Goal: Complete application form: Complete application form

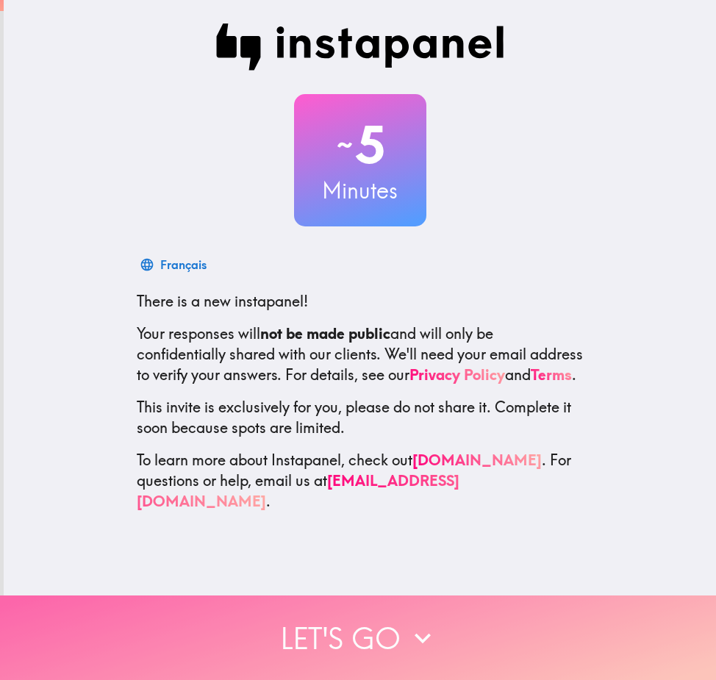
click at [377, 607] on button "Let's go" at bounding box center [358, 638] width 716 height 85
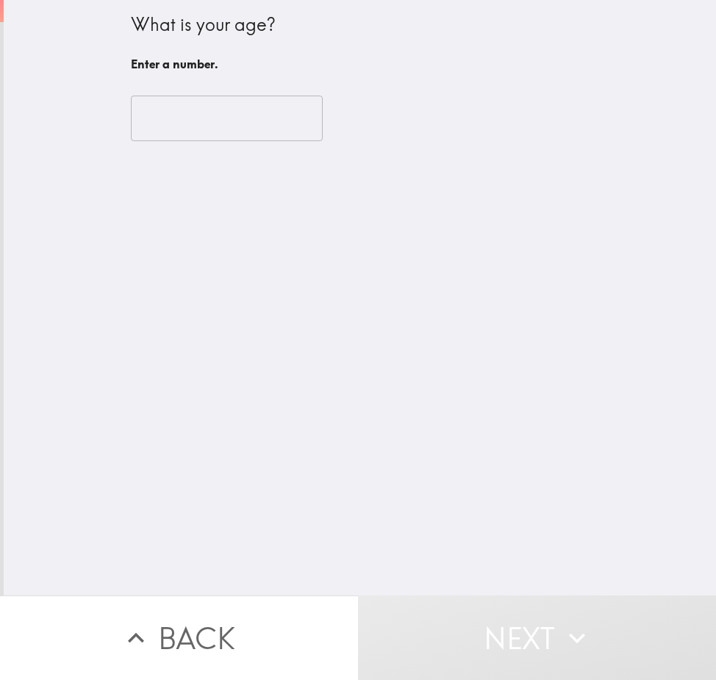
click at [224, 117] on input "number" at bounding box center [227, 119] width 192 height 46
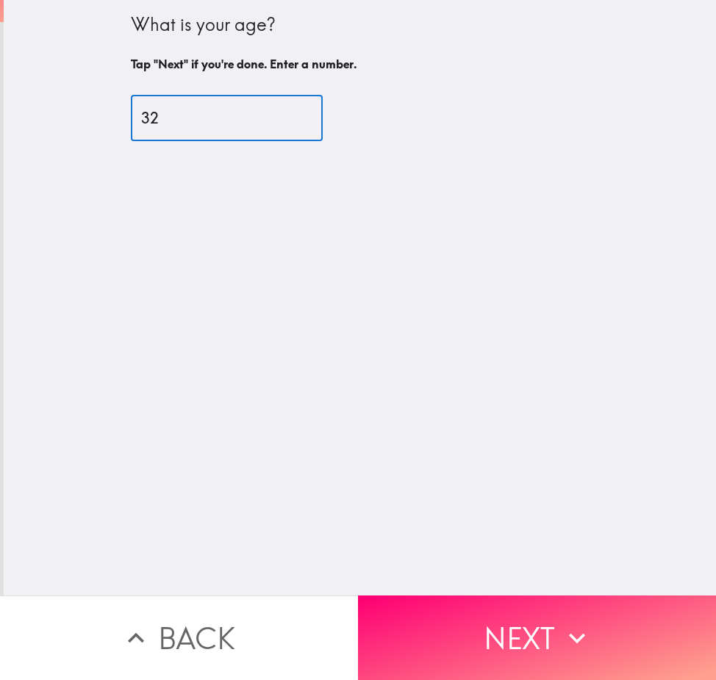
type input "32"
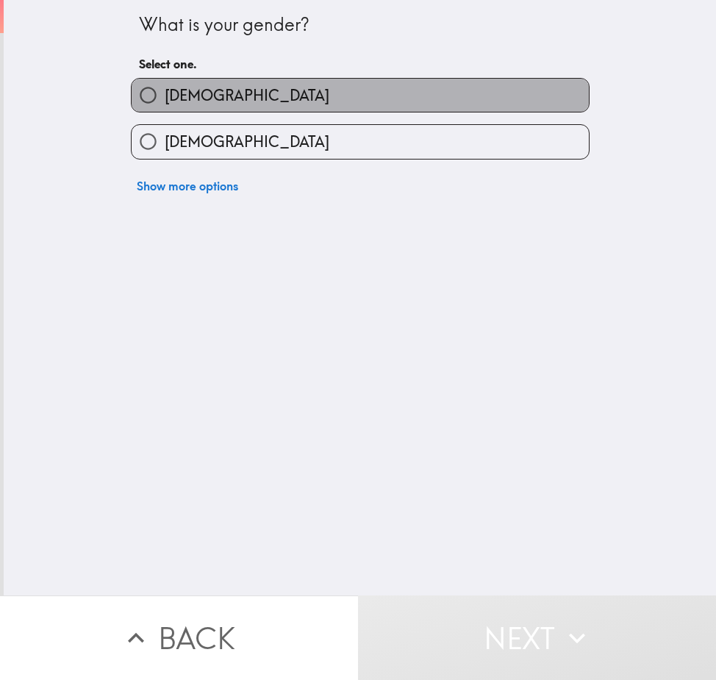
click at [212, 101] on label "[DEMOGRAPHIC_DATA]" at bounding box center [360, 95] width 457 height 33
click at [165, 101] on input "[DEMOGRAPHIC_DATA]" at bounding box center [148, 95] width 33 height 33
radio input "true"
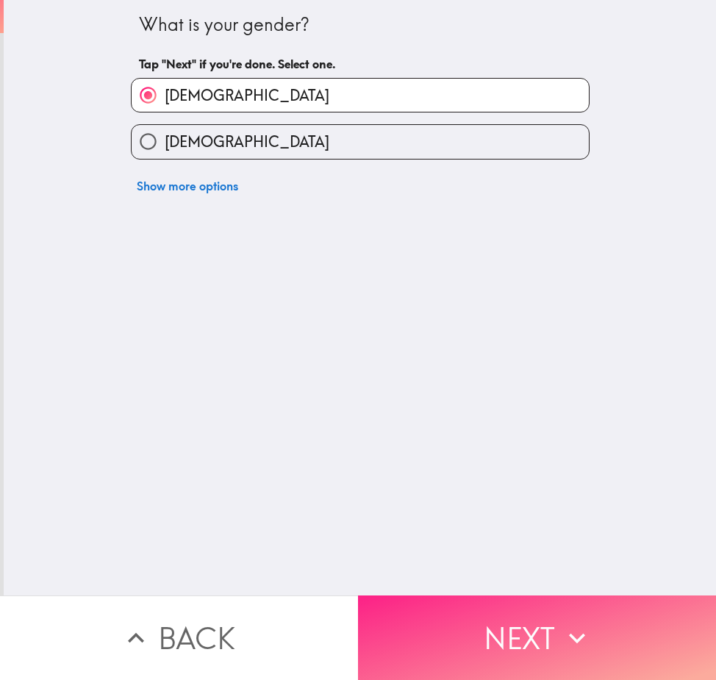
click at [501, 609] on button "Next" at bounding box center [537, 638] width 358 height 85
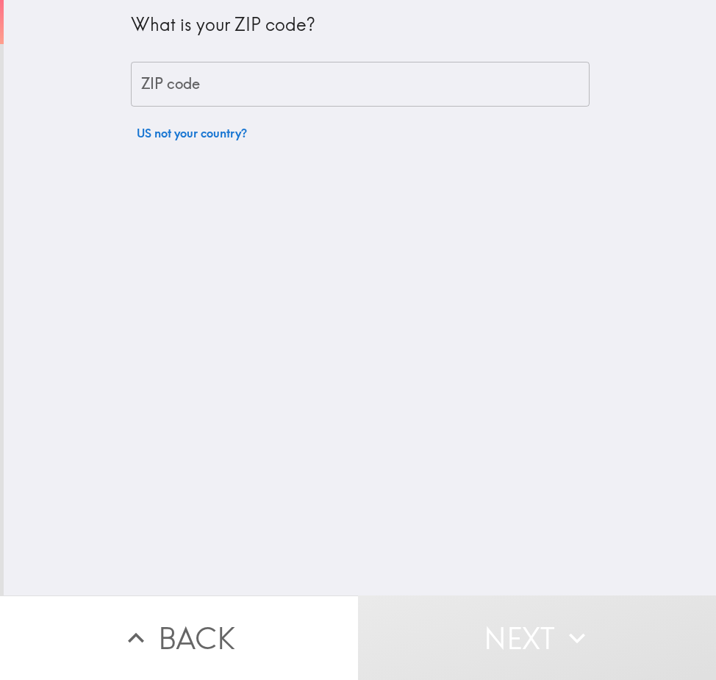
click at [186, 78] on input "ZIP code" at bounding box center [360, 85] width 459 height 46
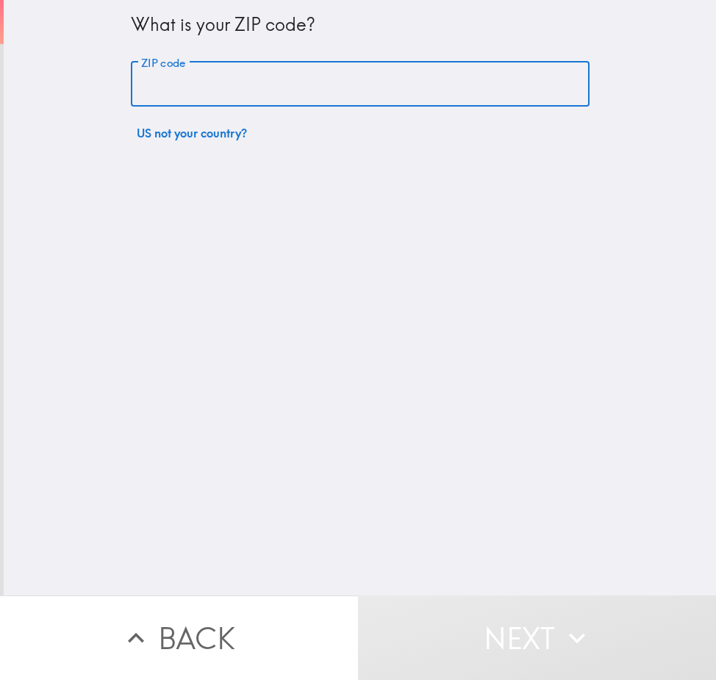
type input "77375"
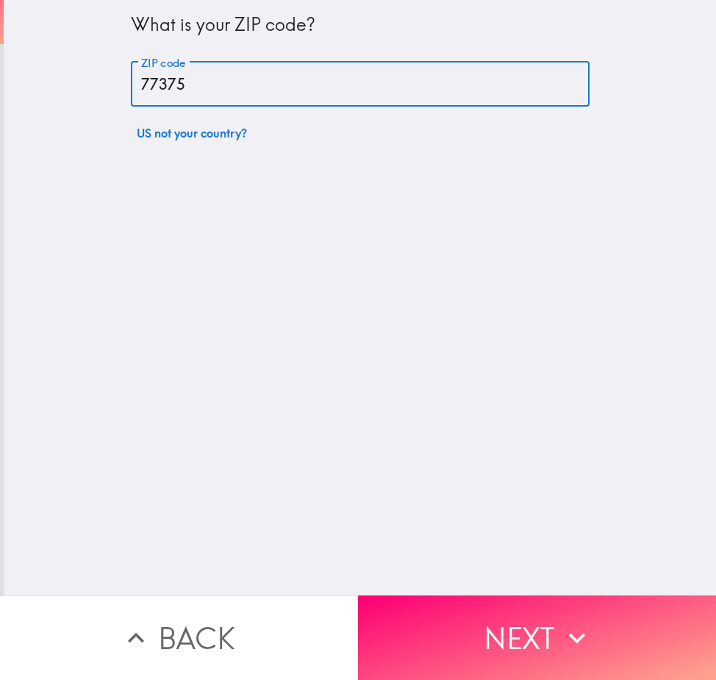
click at [263, 87] on input "77375" at bounding box center [360, 85] width 459 height 46
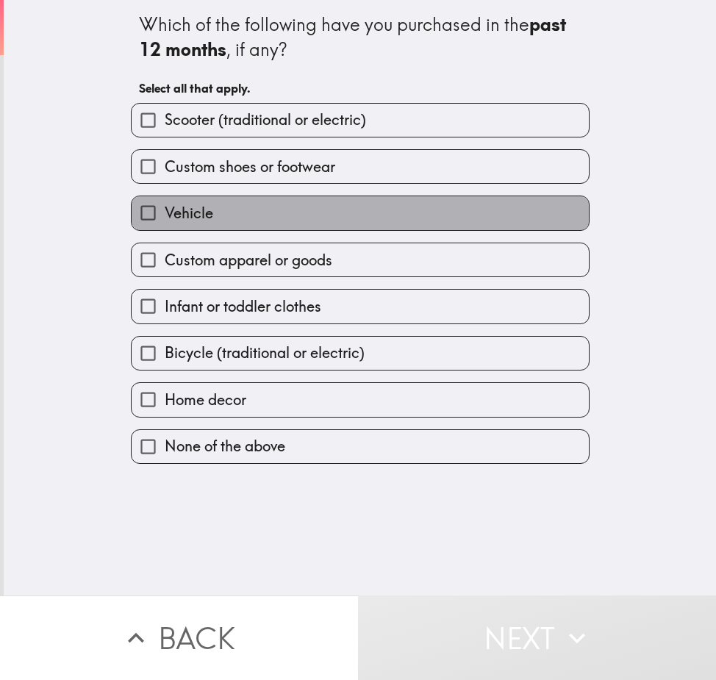
click at [221, 213] on label "Vehicle" at bounding box center [360, 212] width 457 height 33
click at [165, 213] on input "Vehicle" at bounding box center [148, 212] width 33 height 33
checkbox input "true"
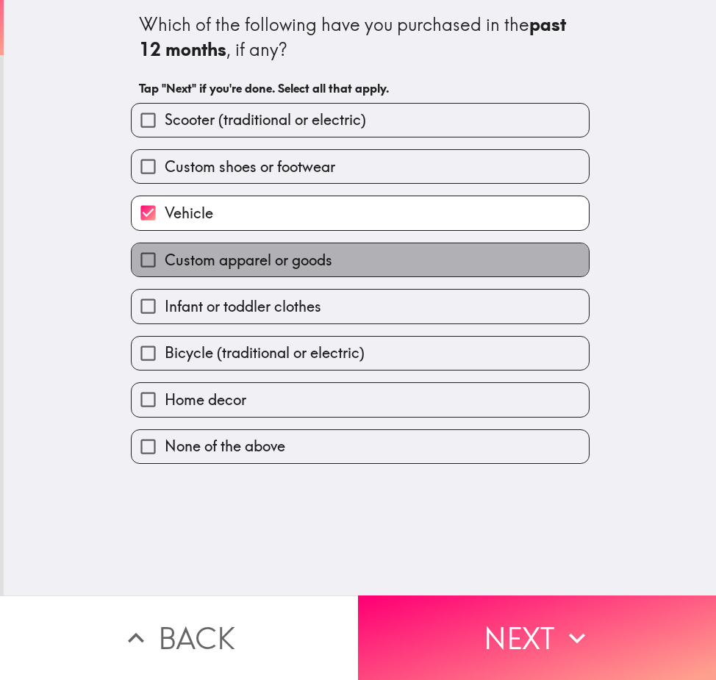
click at [266, 263] on span "Custom apparel or goods" at bounding box center [249, 260] width 168 height 21
click at [165, 263] on input "Custom apparel or goods" at bounding box center [148, 259] width 33 height 33
checkbox input "true"
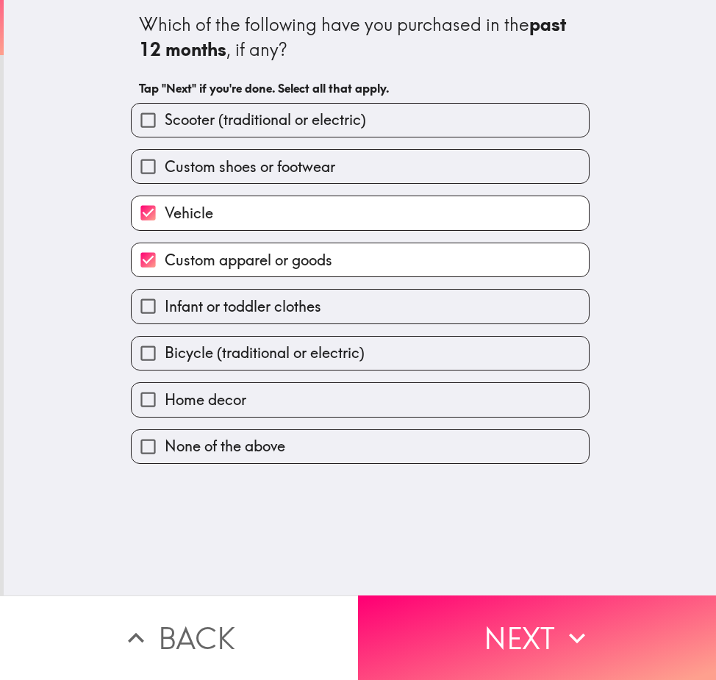
click at [281, 160] on span "Custom shoes or footwear" at bounding box center [250, 167] width 171 height 21
click at [165, 160] on input "Custom shoes or footwear" at bounding box center [148, 166] width 33 height 33
checkbox input "true"
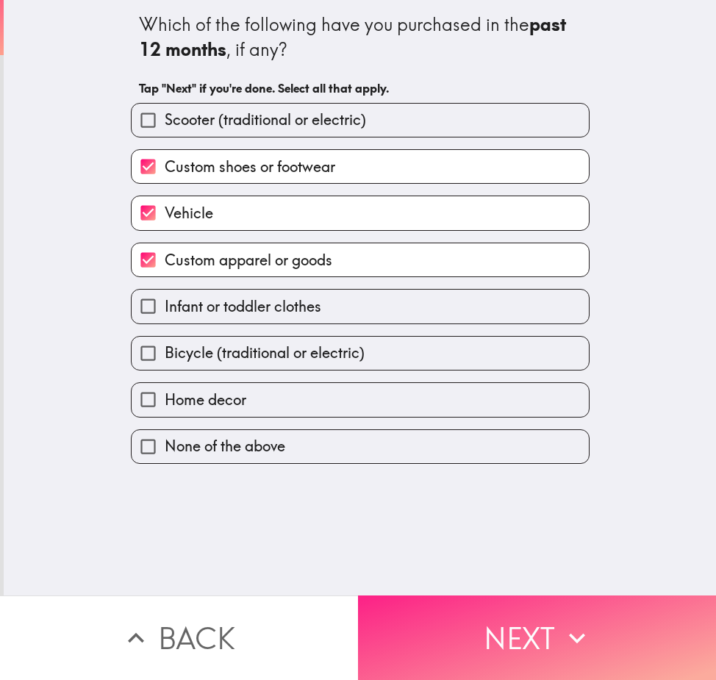
click at [510, 629] on button "Next" at bounding box center [537, 638] width 358 height 85
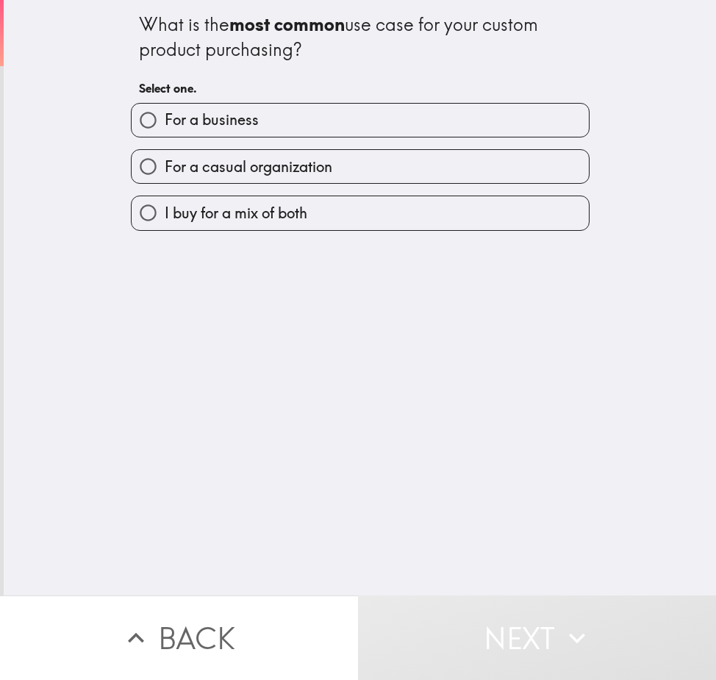
click at [254, 167] on span "For a casual organization" at bounding box center [249, 167] width 168 height 21
click at [165, 167] on input "For a casual organization" at bounding box center [148, 166] width 33 height 33
radio input "true"
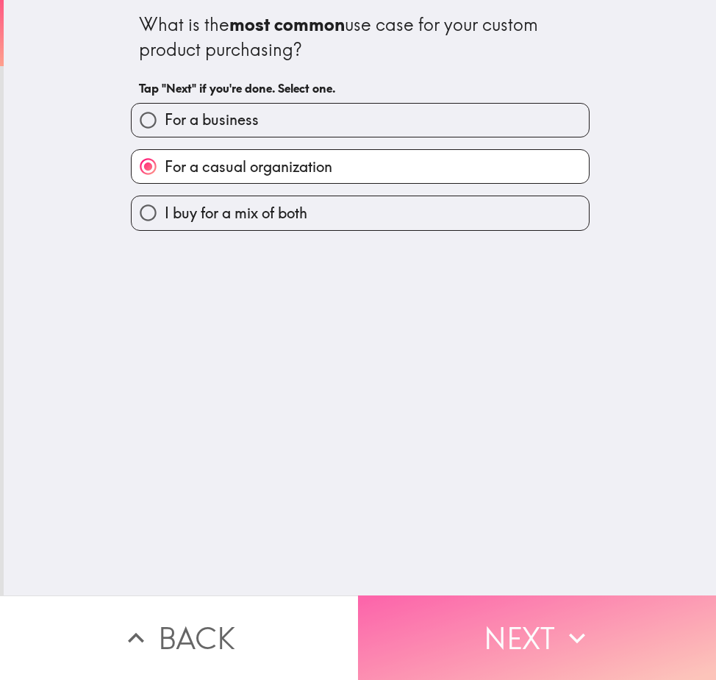
click at [507, 621] on button "Next" at bounding box center [537, 638] width 358 height 85
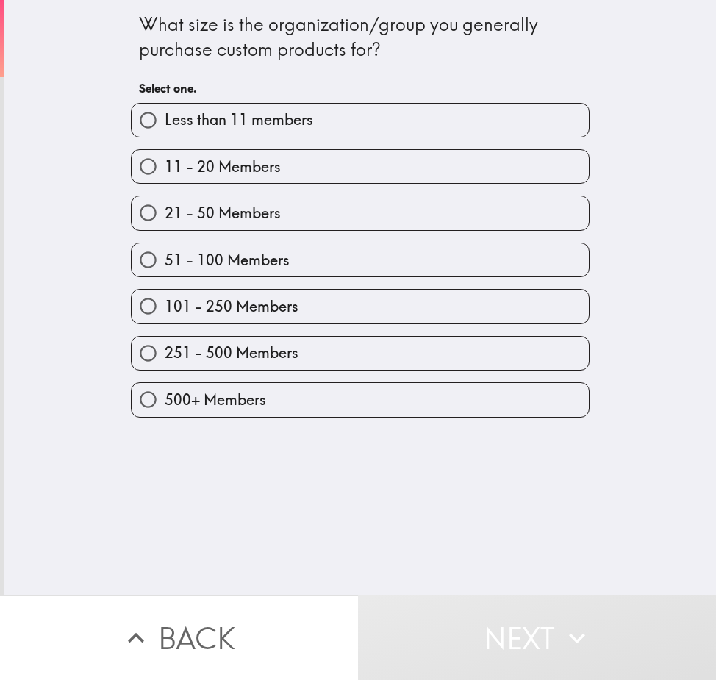
click at [234, 257] on span "51 - 100 Members" at bounding box center [227, 260] width 125 height 21
click at [165, 257] on input "51 - 100 Members" at bounding box center [148, 259] width 33 height 33
radio input "true"
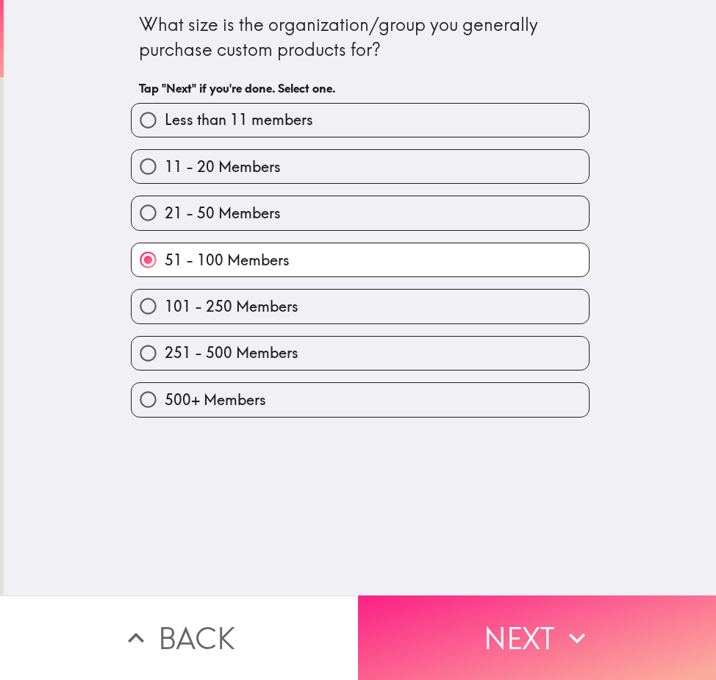
click at [446, 618] on button "Next" at bounding box center [537, 638] width 358 height 85
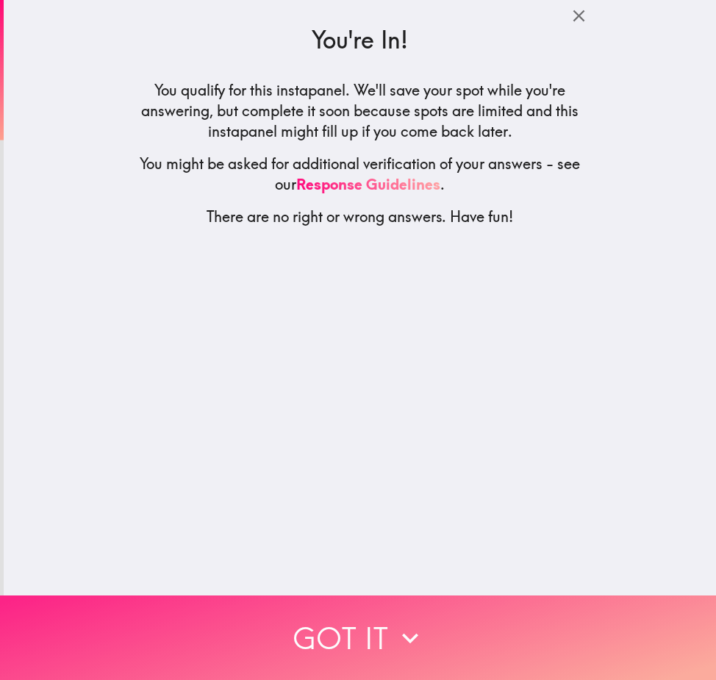
click at [384, 640] on button "Got it" at bounding box center [358, 638] width 716 height 85
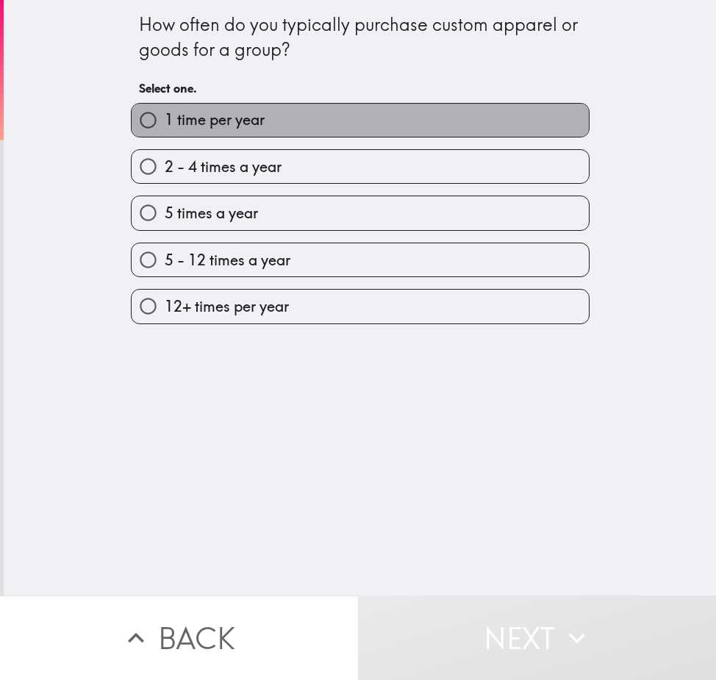
click at [221, 117] on span "1 time per year" at bounding box center [215, 120] width 100 height 21
click at [165, 117] on input "1 time per year" at bounding box center [148, 120] width 33 height 33
radio input "true"
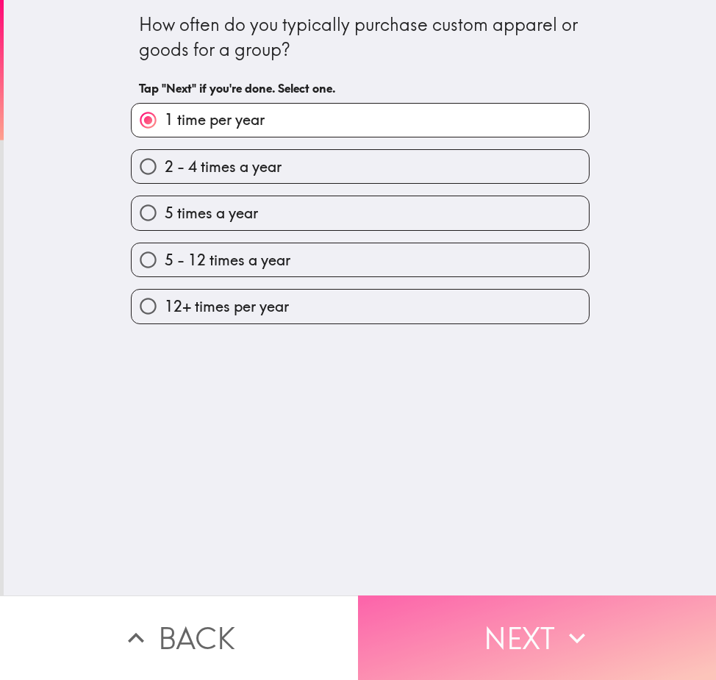
click at [549, 636] on button "Next" at bounding box center [537, 638] width 358 height 85
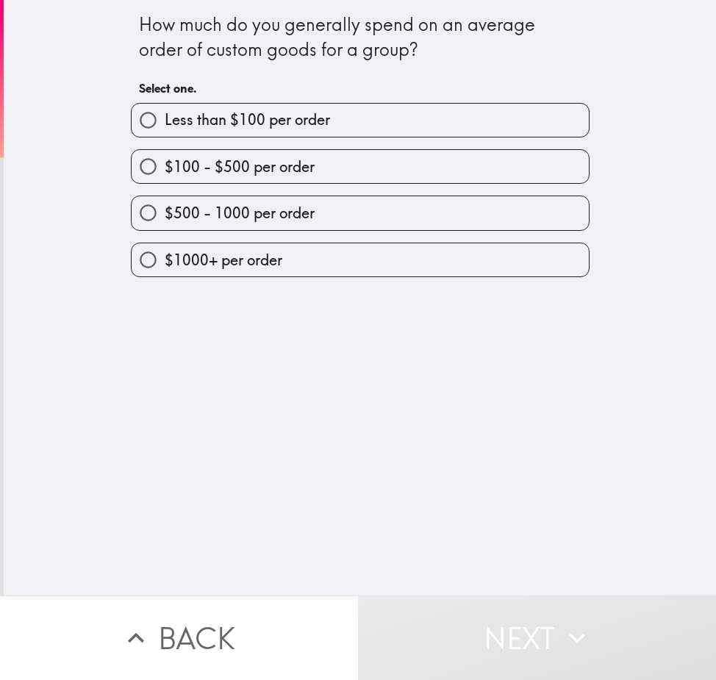
click at [270, 121] on span "Less than $100 per order" at bounding box center [247, 120] width 165 height 21
click at [165, 121] on input "Less than $100 per order" at bounding box center [148, 120] width 33 height 33
radio input "true"
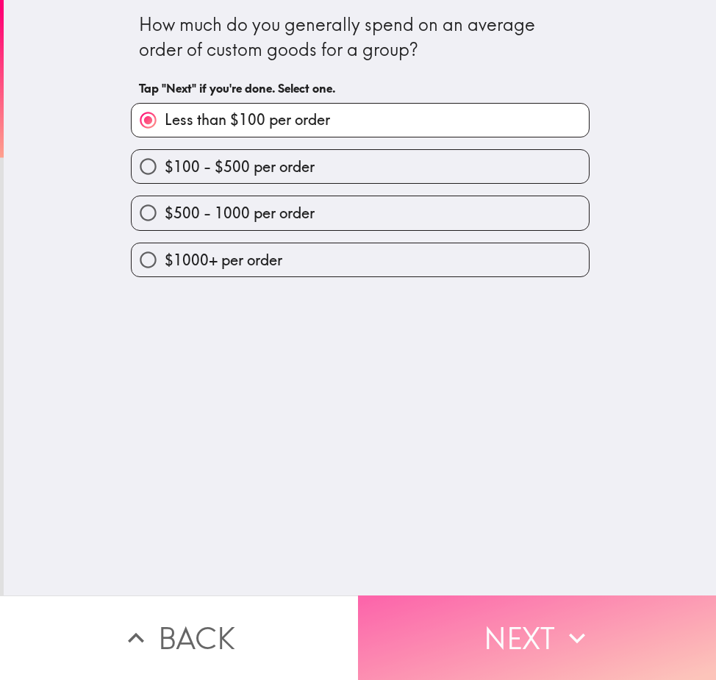
click at [451, 620] on button "Next" at bounding box center [537, 638] width 358 height 85
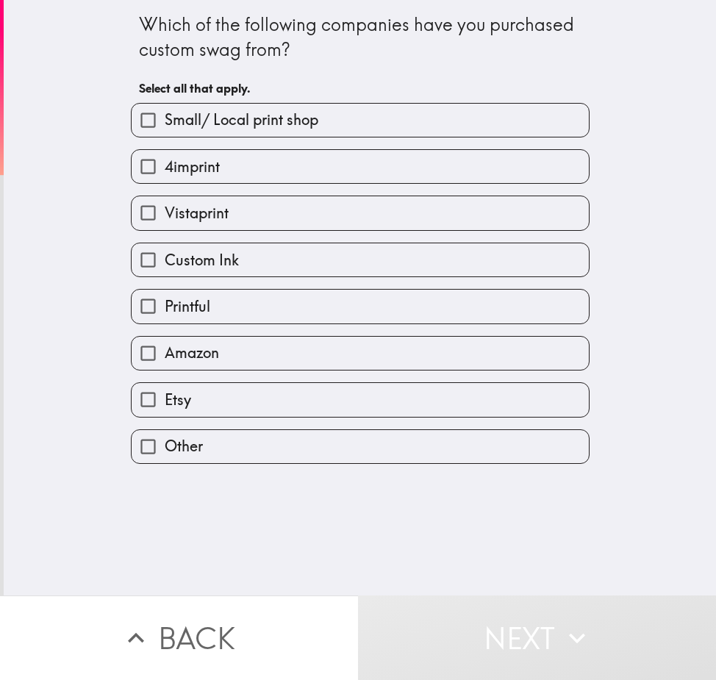
click at [204, 351] on span "Amazon" at bounding box center [192, 353] width 54 height 21
click at [165, 351] on input "Amazon" at bounding box center [148, 353] width 33 height 33
checkbox input "true"
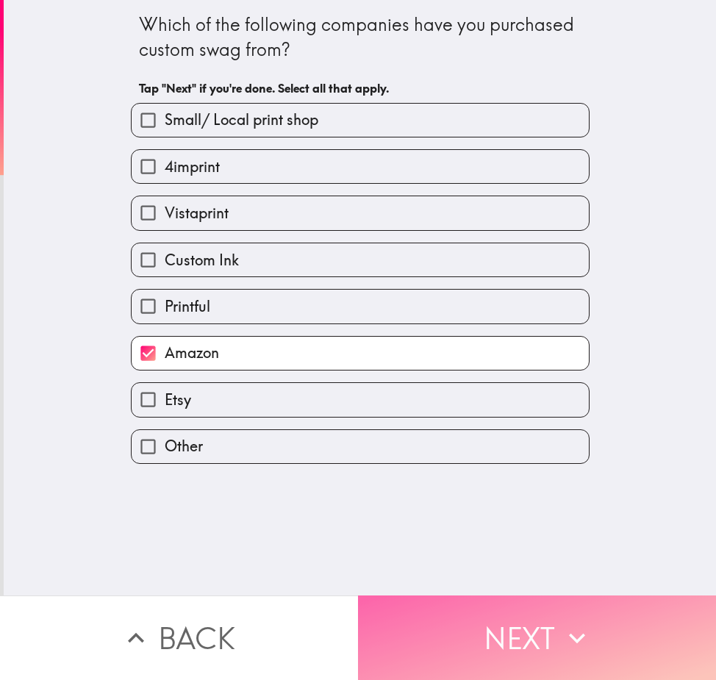
click at [556, 649] on button "Next" at bounding box center [537, 638] width 358 height 85
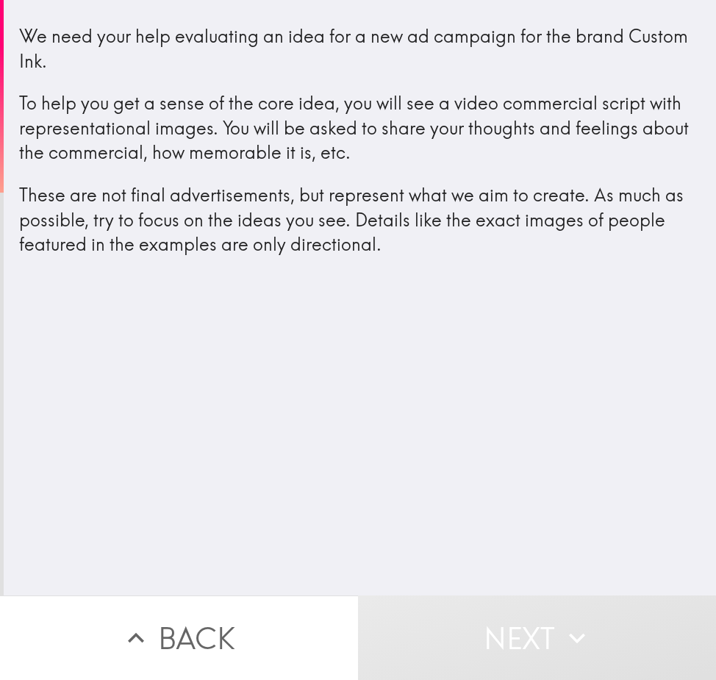
click at [485, 620] on button "Next" at bounding box center [537, 638] width 358 height 85
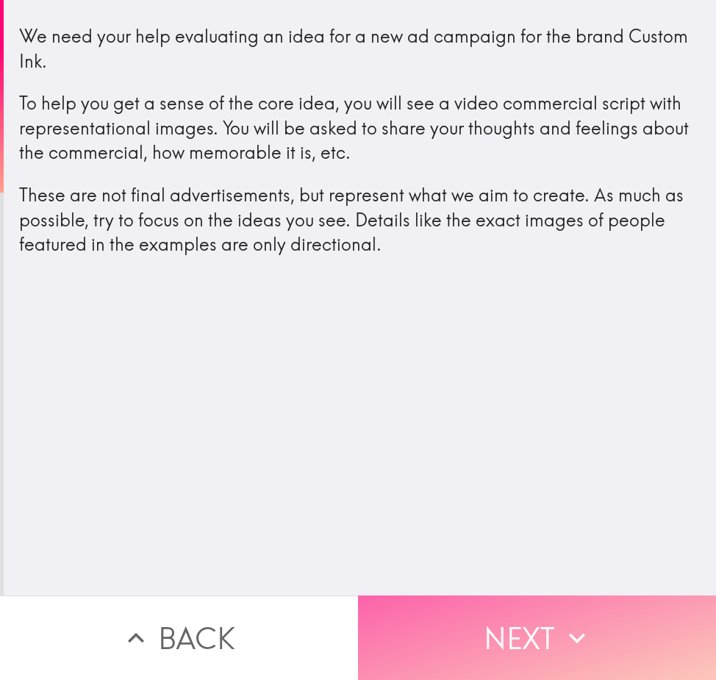
click at [573, 642] on icon "button" at bounding box center [577, 638] width 32 height 32
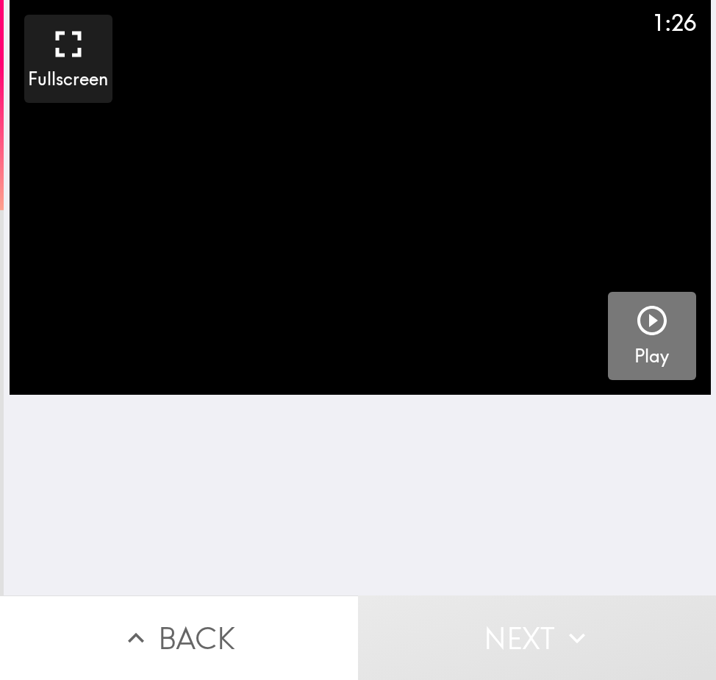
click at [640, 317] on icon "button" at bounding box center [652, 320] width 29 height 29
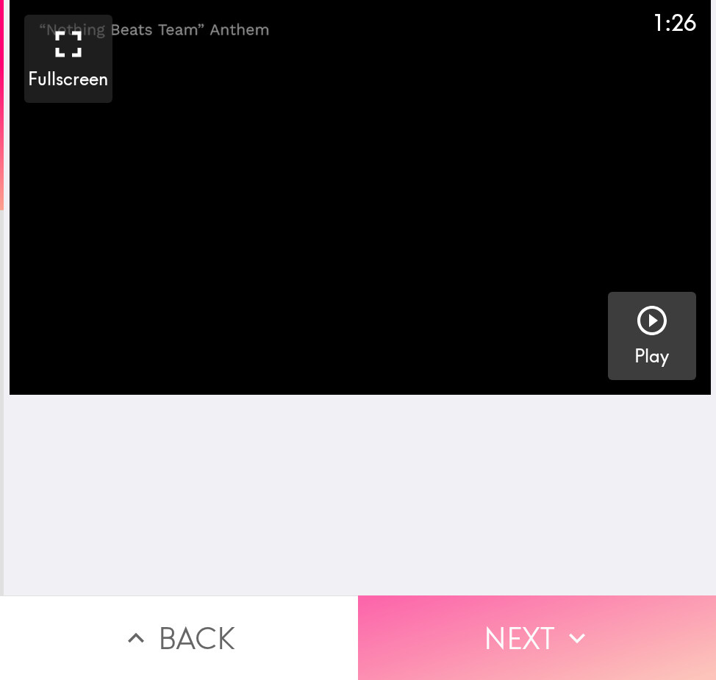
click at [554, 635] on button "Next" at bounding box center [537, 638] width 358 height 85
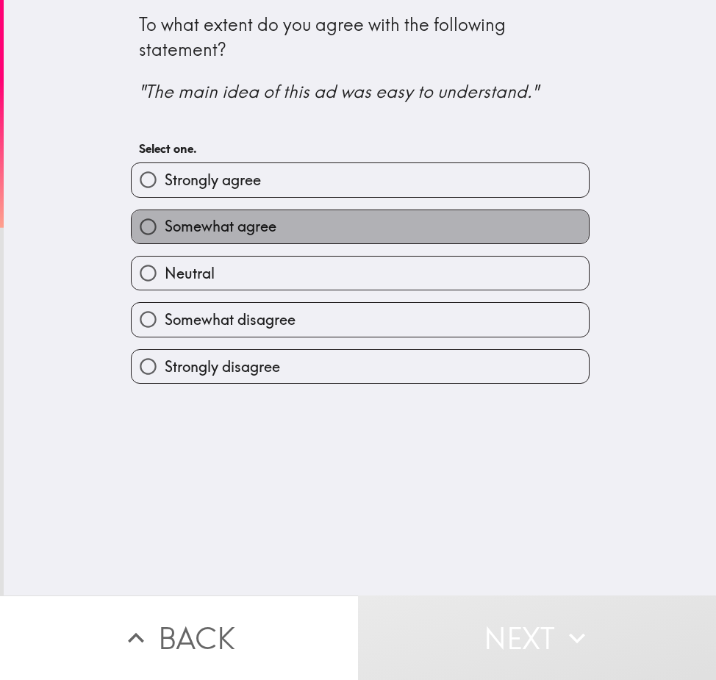
click at [328, 228] on label "Somewhat agree" at bounding box center [360, 226] width 457 height 33
click at [165, 228] on input "Somewhat agree" at bounding box center [148, 226] width 33 height 33
radio input "true"
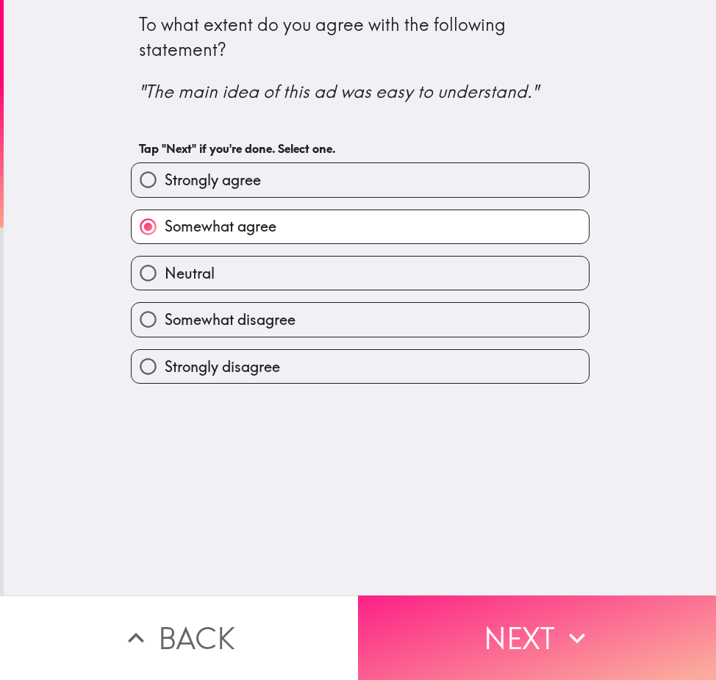
click at [579, 622] on icon "button" at bounding box center [577, 638] width 32 height 32
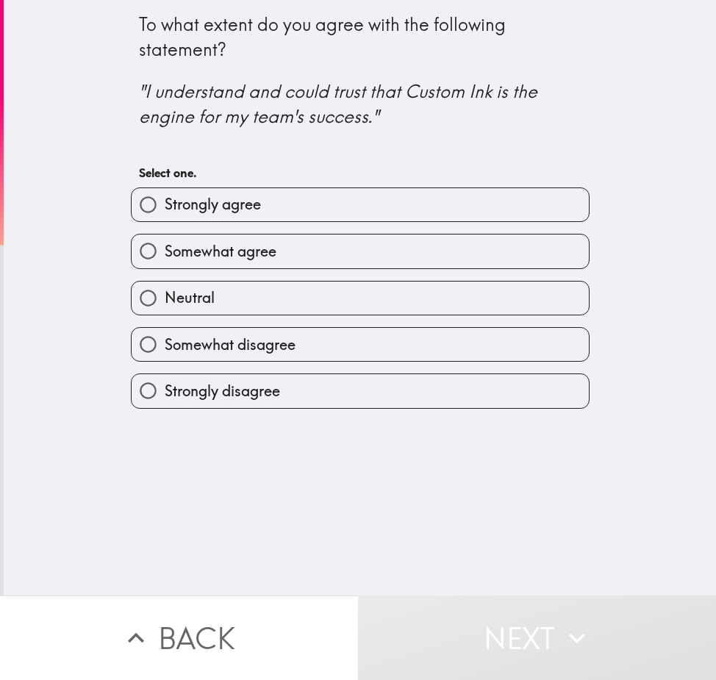
click at [324, 259] on label "Somewhat agree" at bounding box center [360, 251] width 457 height 33
click at [165, 259] on input "Somewhat agree" at bounding box center [148, 251] width 33 height 33
radio input "true"
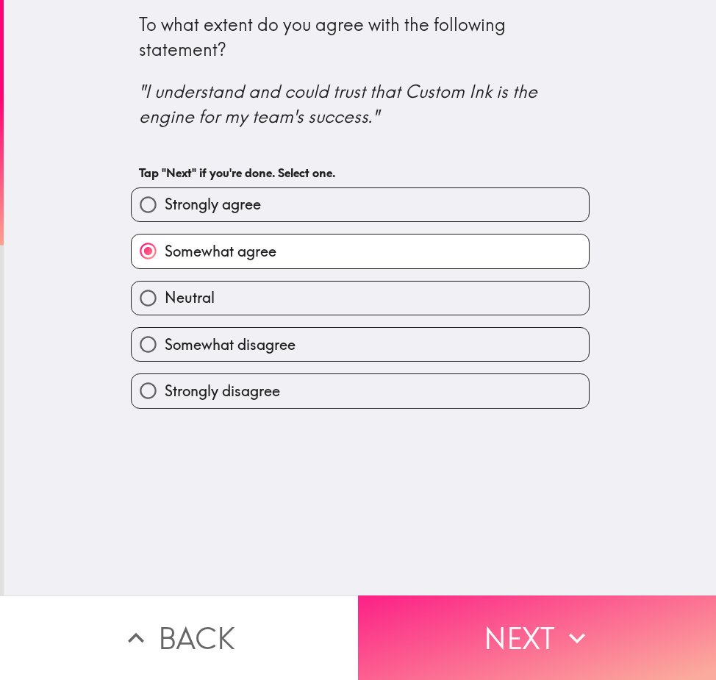
click at [561, 628] on icon "button" at bounding box center [577, 638] width 32 height 32
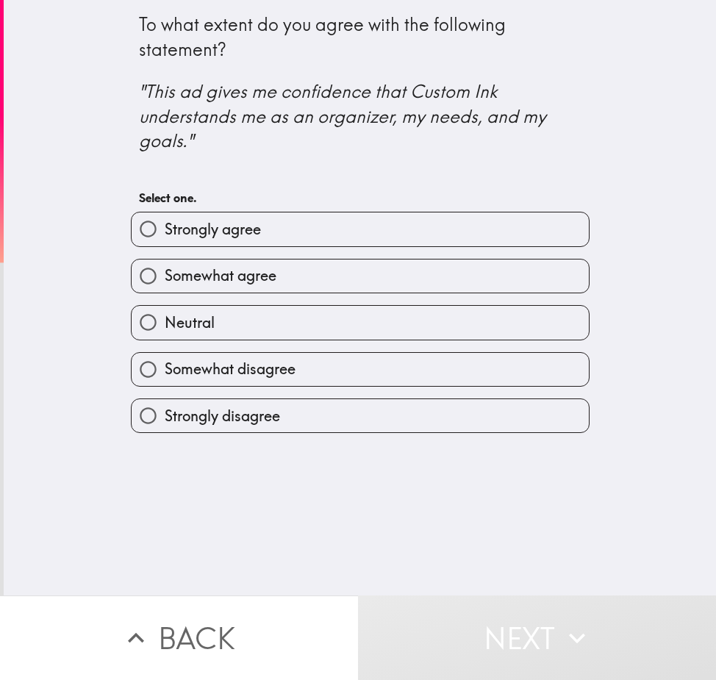
click at [292, 221] on label "Strongly agree" at bounding box center [360, 229] width 457 height 33
click at [165, 221] on input "Strongly agree" at bounding box center [148, 229] width 33 height 33
radio input "true"
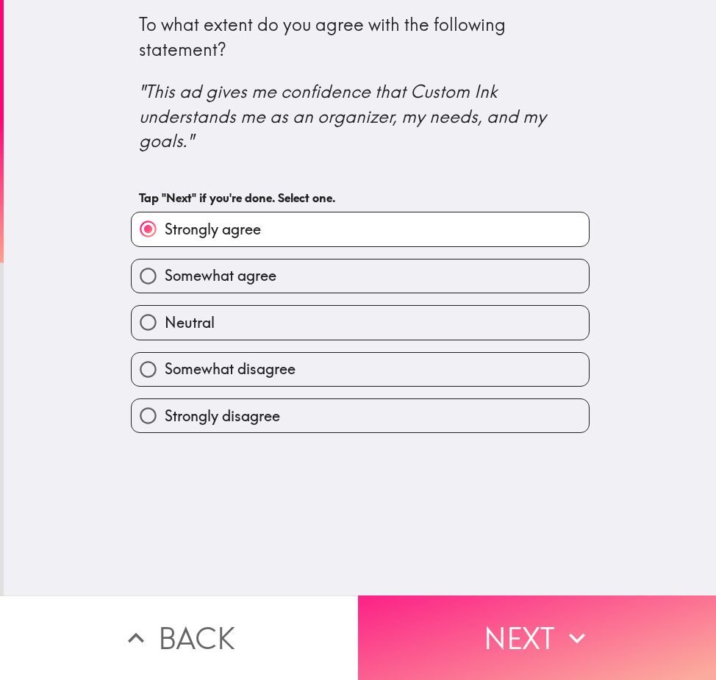
click at [493, 604] on button "Next" at bounding box center [537, 638] width 358 height 85
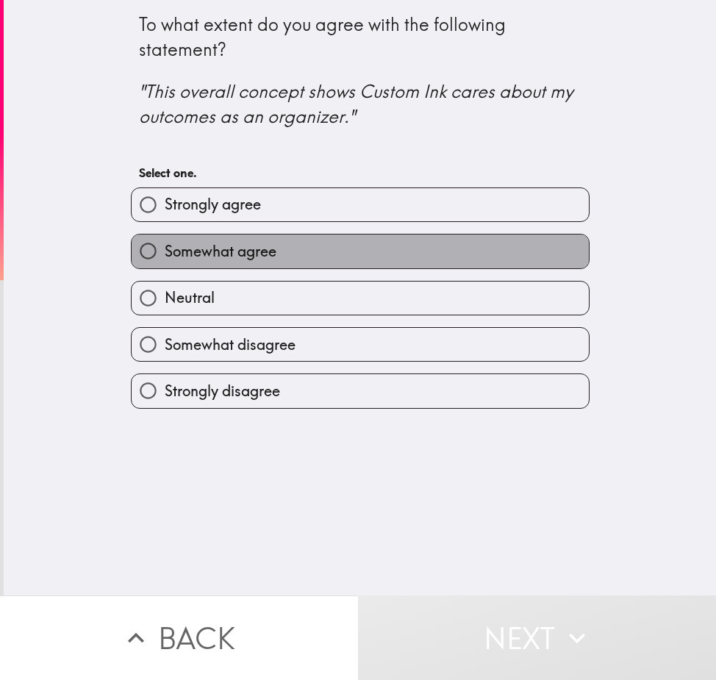
click at [265, 241] on span "Somewhat agree" at bounding box center [221, 251] width 112 height 21
click at [165, 240] on input "Somewhat agree" at bounding box center [148, 251] width 33 height 33
radio input "true"
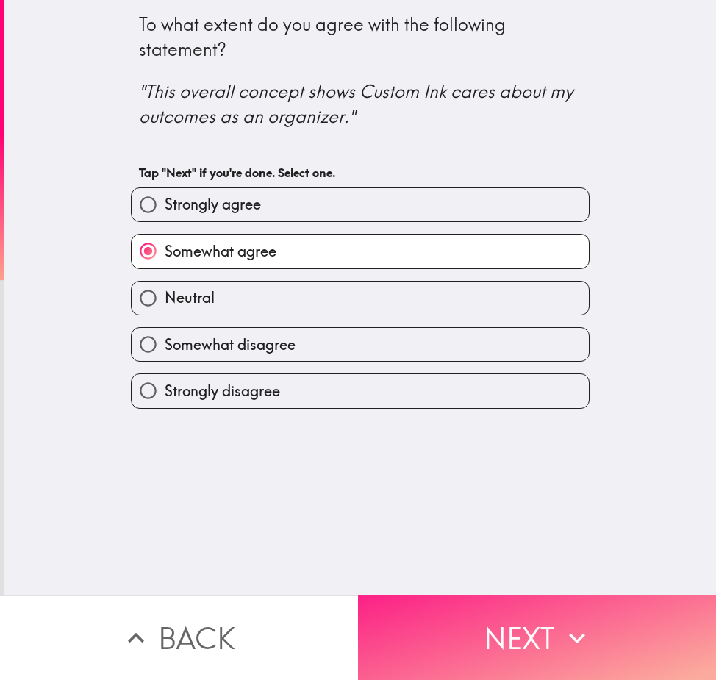
click at [501, 626] on button "Next" at bounding box center [537, 638] width 358 height 85
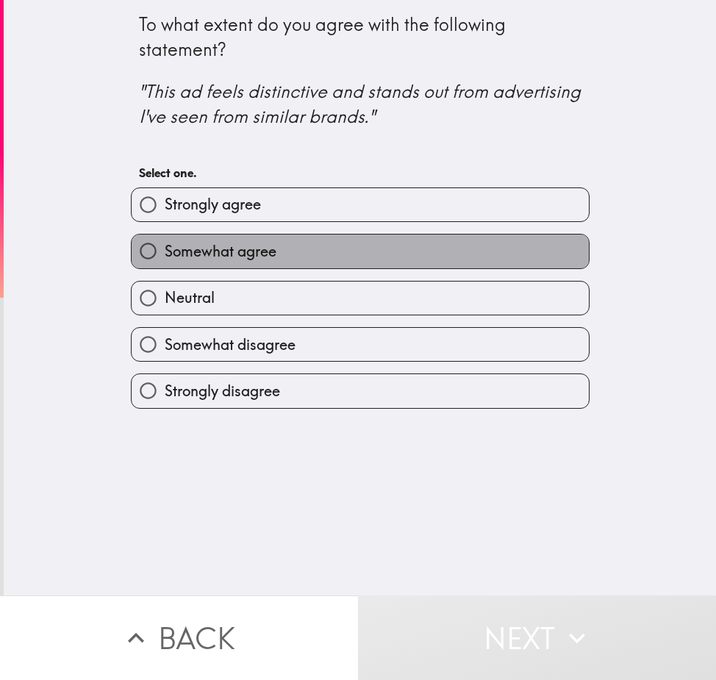
click at [238, 235] on label "Somewhat agree" at bounding box center [360, 251] width 457 height 33
click at [165, 235] on input "Somewhat agree" at bounding box center [148, 251] width 33 height 33
radio input "true"
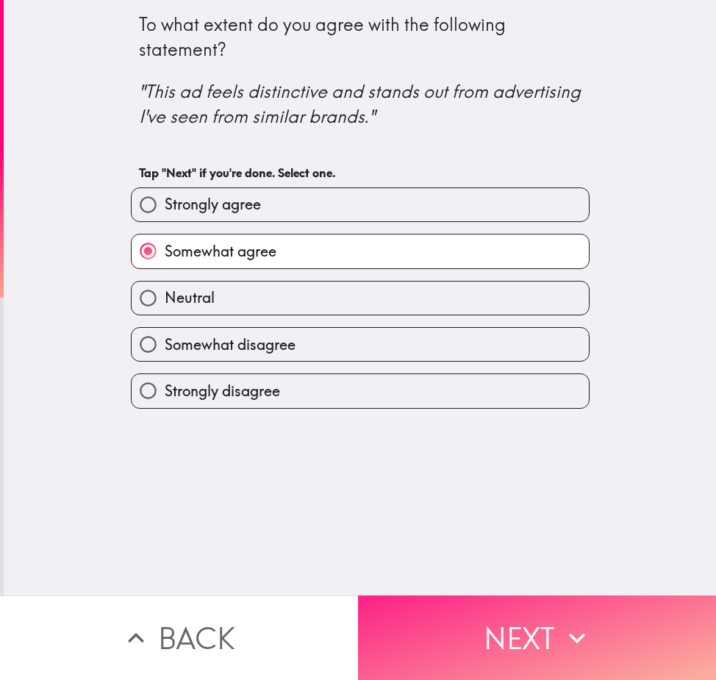
click at [499, 627] on button "Next" at bounding box center [537, 638] width 358 height 85
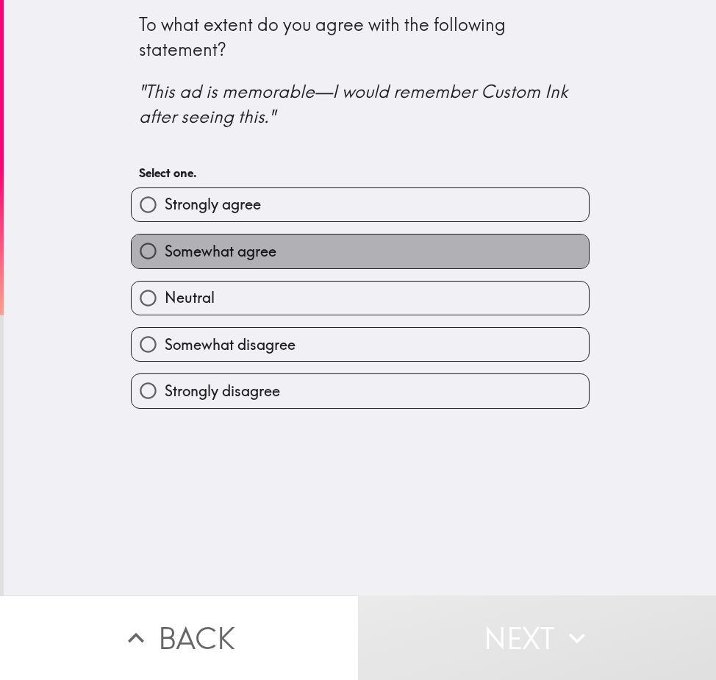
click at [244, 257] on span "Somewhat agree" at bounding box center [221, 251] width 112 height 21
click at [165, 257] on input "Somewhat agree" at bounding box center [148, 251] width 33 height 33
radio input "true"
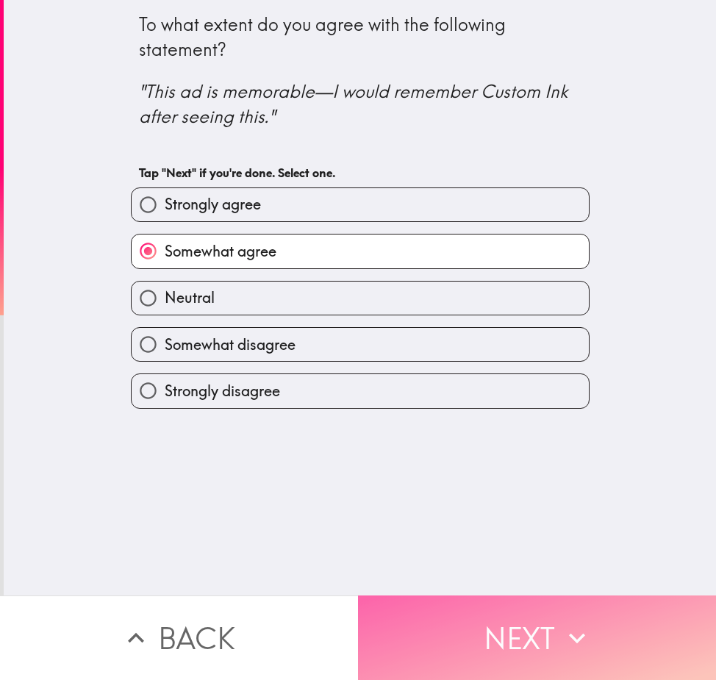
click at [482, 637] on button "Next" at bounding box center [537, 638] width 358 height 85
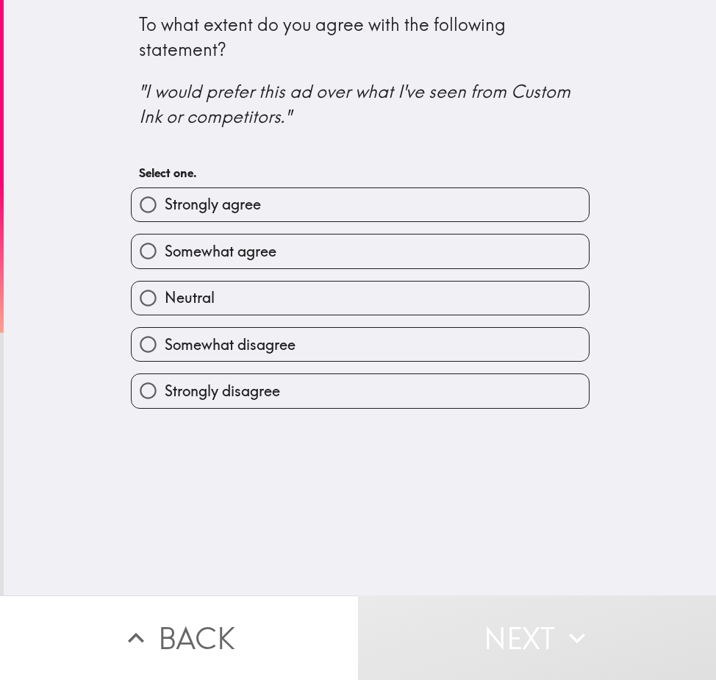
click at [231, 196] on span "Strongly agree" at bounding box center [213, 204] width 96 height 21
click at [165, 196] on input "Strongly agree" at bounding box center [148, 204] width 33 height 33
radio input "true"
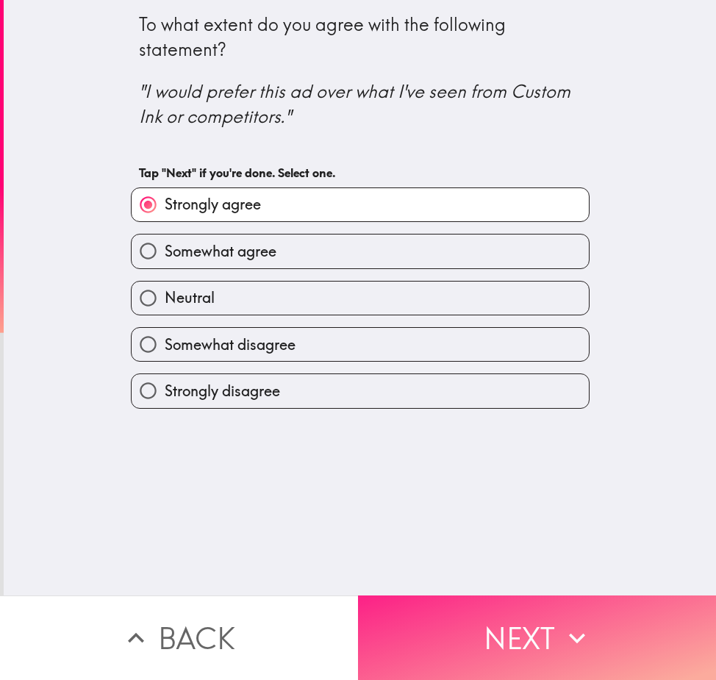
click at [460, 636] on button "Next" at bounding box center [537, 638] width 358 height 85
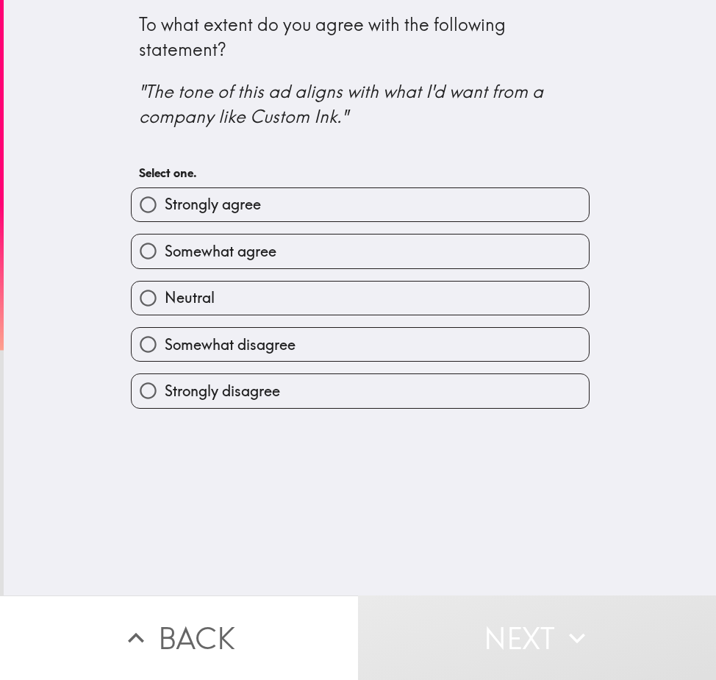
click at [317, 343] on label "Somewhat disagree" at bounding box center [360, 344] width 457 height 33
click at [165, 343] on input "Somewhat disagree" at bounding box center [148, 344] width 33 height 33
radio input "true"
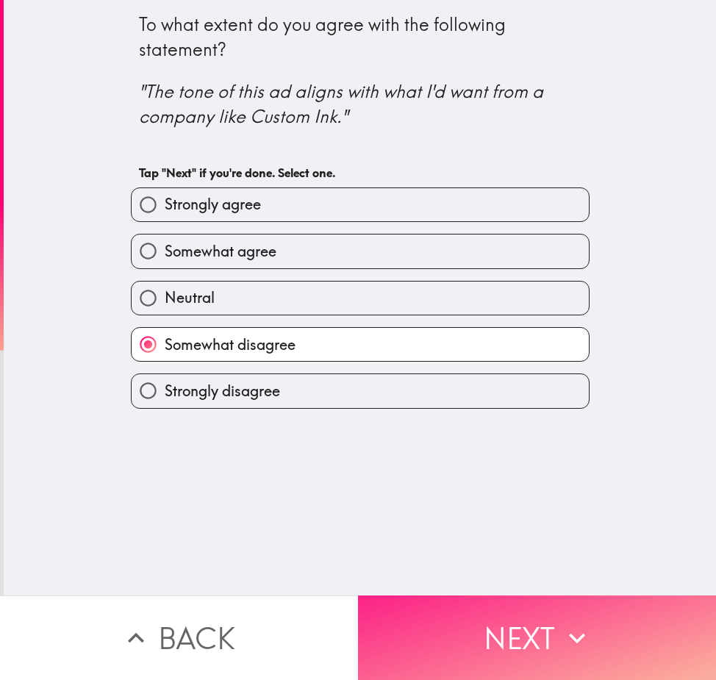
click at [524, 631] on button "Next" at bounding box center [537, 638] width 358 height 85
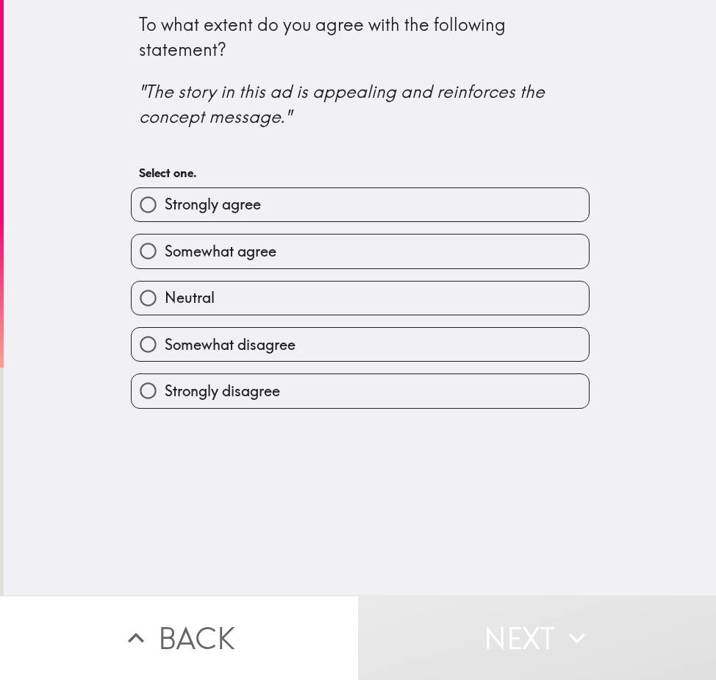
click at [407, 245] on label "Somewhat agree" at bounding box center [360, 251] width 457 height 33
click at [165, 245] on input "Somewhat agree" at bounding box center [148, 251] width 33 height 33
radio input "true"
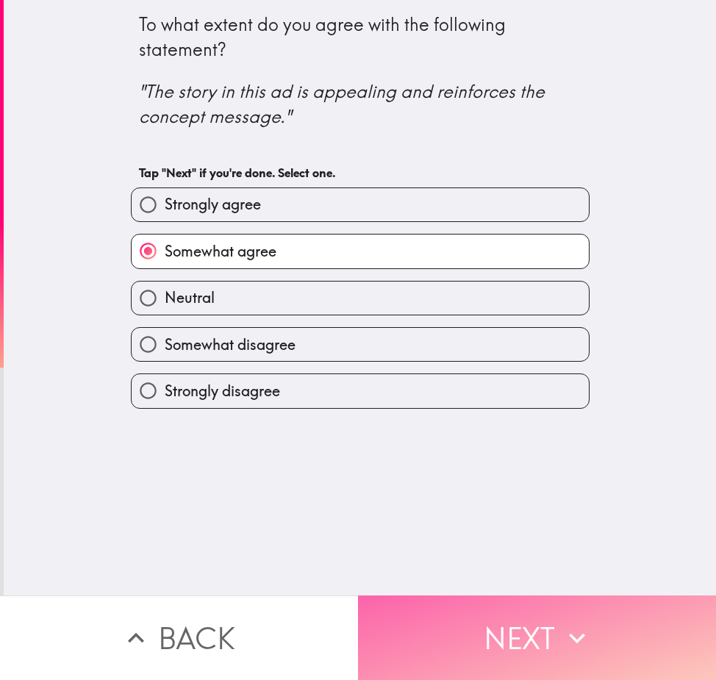
click at [551, 604] on button "Next" at bounding box center [537, 638] width 358 height 85
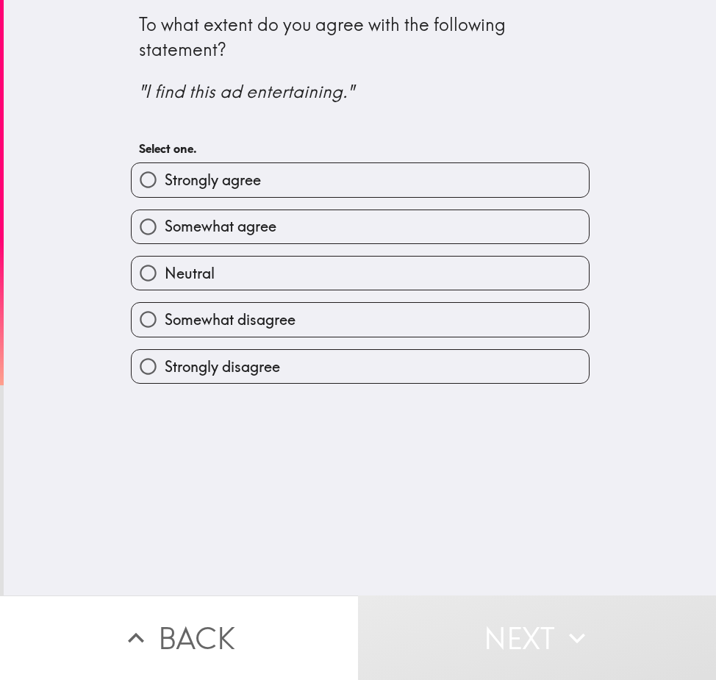
click at [345, 176] on label "Strongly agree" at bounding box center [360, 179] width 457 height 33
click at [165, 176] on input "Strongly agree" at bounding box center [148, 179] width 33 height 33
radio input "true"
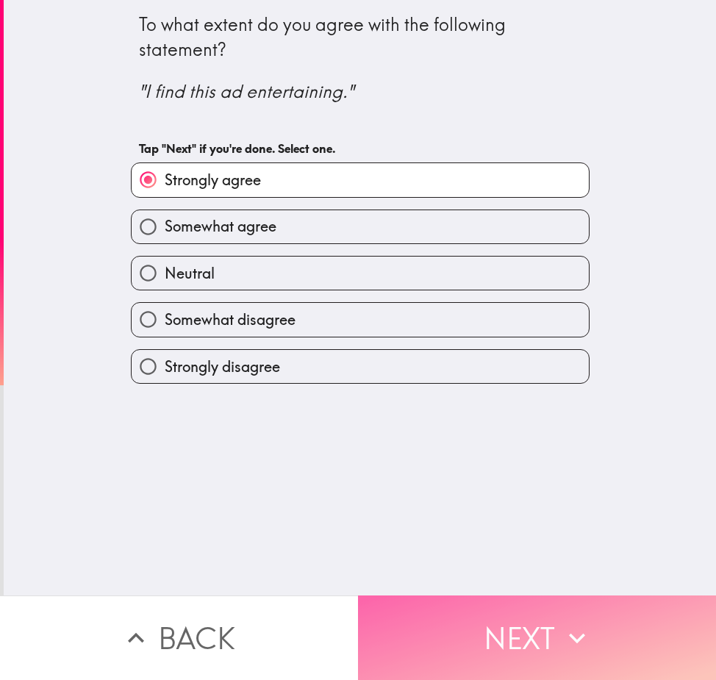
click at [445, 621] on button "Next" at bounding box center [537, 638] width 358 height 85
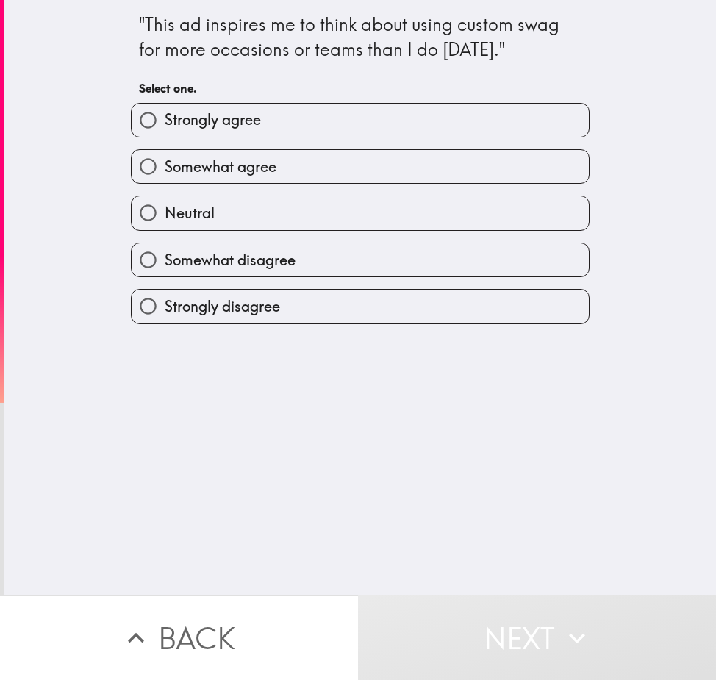
click at [257, 148] on div "Somewhat agree" at bounding box center [354, 161] width 471 height 46
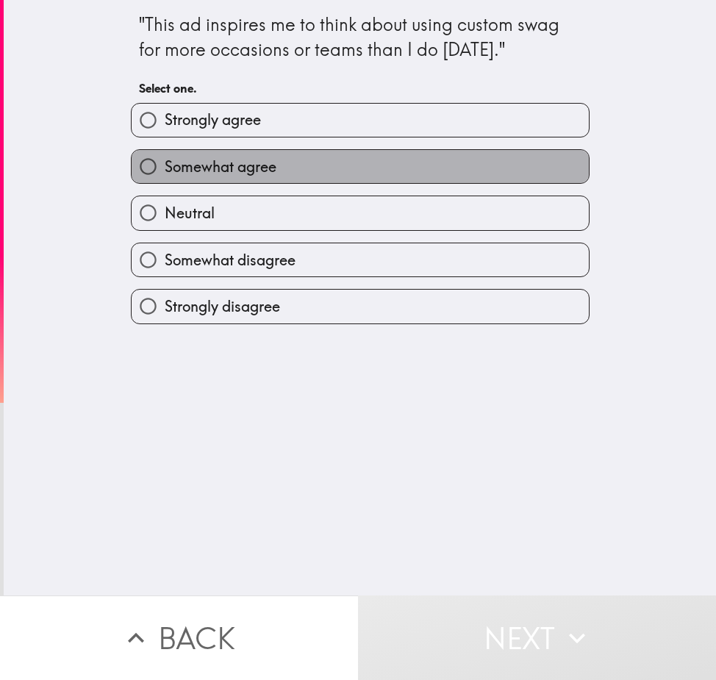
click at [254, 165] on span "Somewhat agree" at bounding box center [221, 167] width 112 height 21
click at [165, 165] on input "Somewhat agree" at bounding box center [148, 166] width 33 height 33
radio input "true"
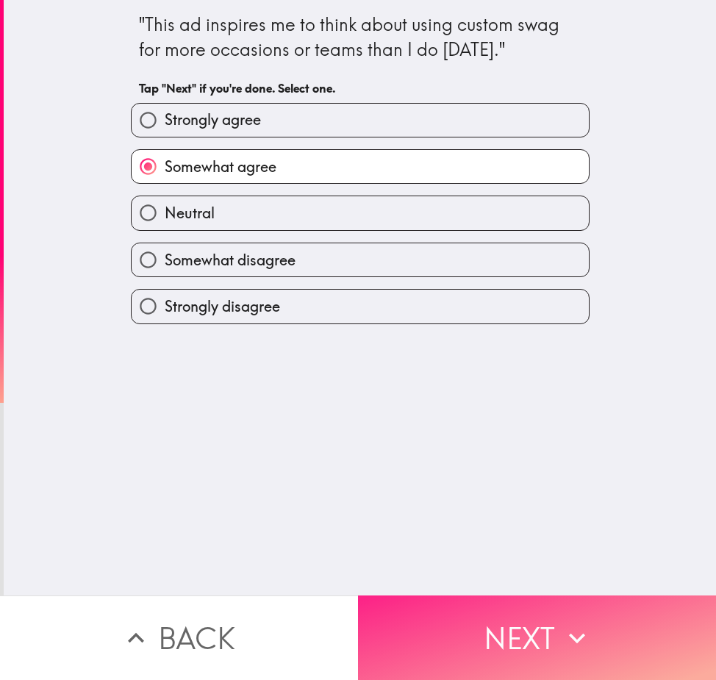
click at [504, 626] on button "Next" at bounding box center [537, 638] width 358 height 85
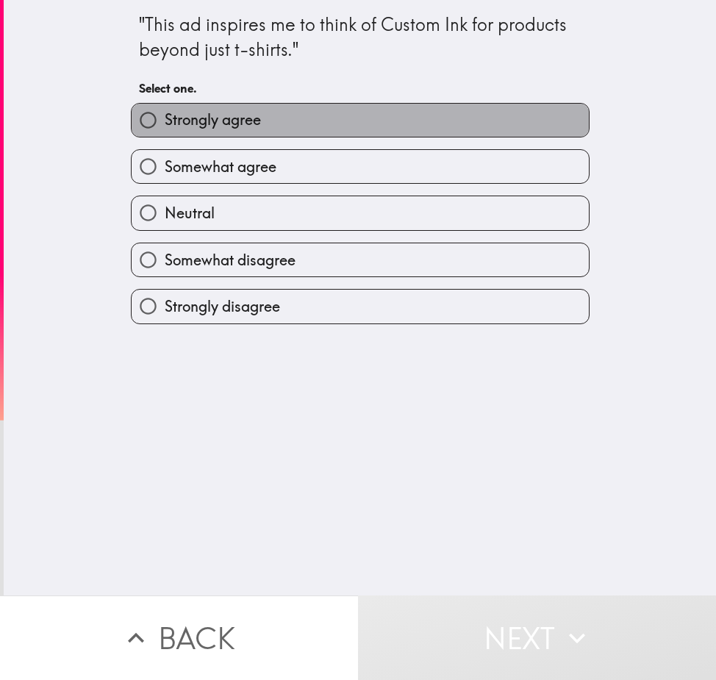
click at [223, 126] on span "Strongly agree" at bounding box center [213, 120] width 96 height 21
click at [165, 126] on input "Strongly agree" at bounding box center [148, 120] width 33 height 33
radio input "true"
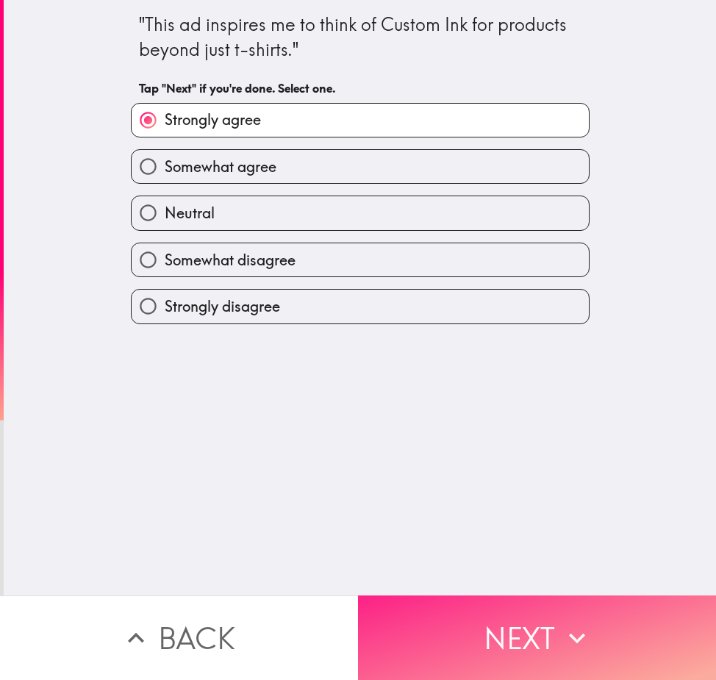
click at [446, 623] on button "Next" at bounding box center [537, 638] width 358 height 85
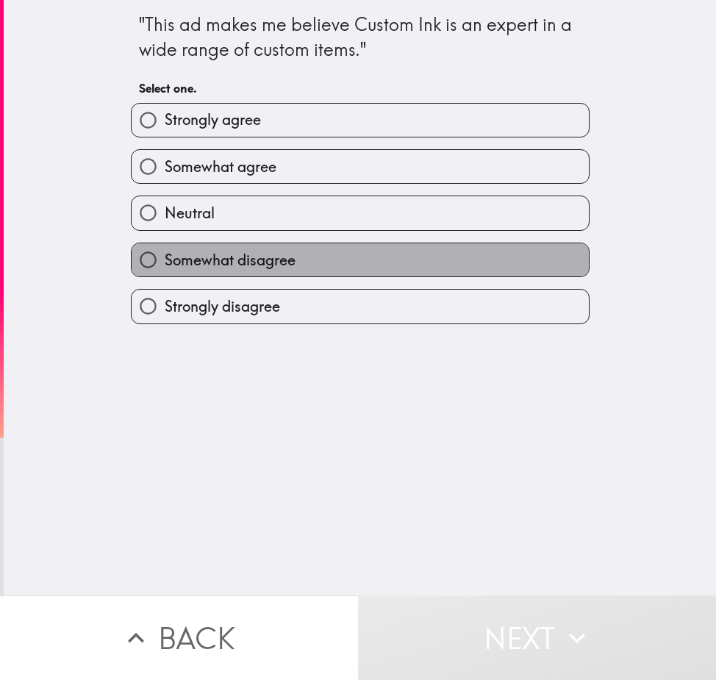
click at [197, 268] on span "Somewhat disagree" at bounding box center [230, 260] width 131 height 21
click at [165, 268] on input "Somewhat disagree" at bounding box center [148, 259] width 33 height 33
radio input "true"
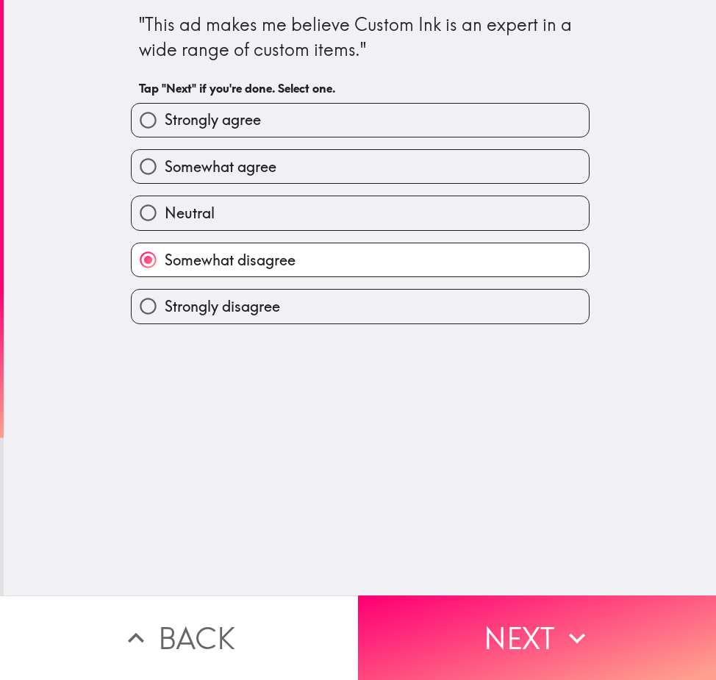
click at [181, 622] on button "Back" at bounding box center [179, 638] width 358 height 85
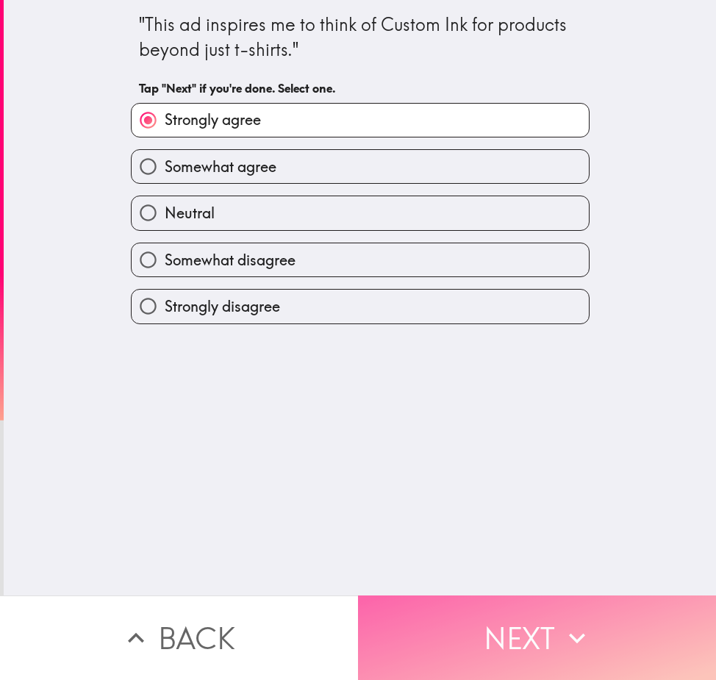
click at [539, 621] on button "Next" at bounding box center [537, 638] width 358 height 85
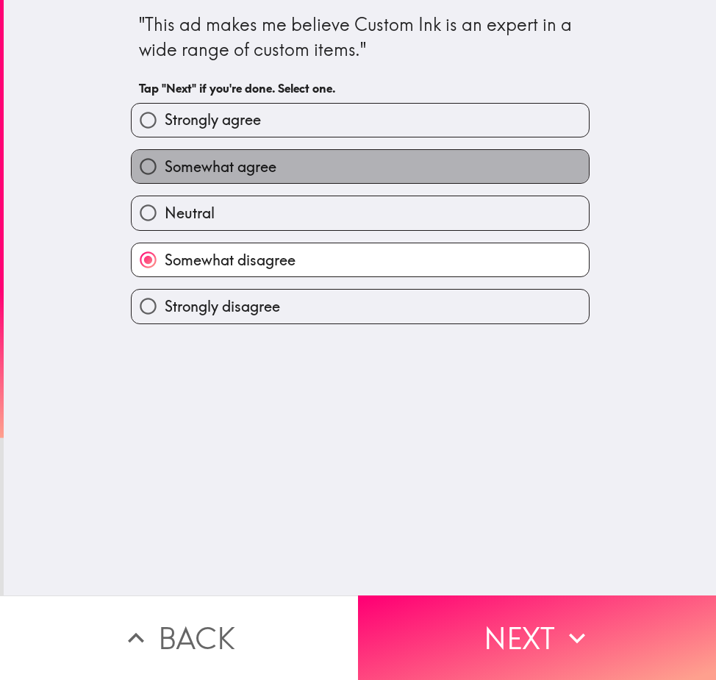
click at [288, 164] on label "Somewhat agree" at bounding box center [360, 166] width 457 height 33
click at [165, 164] on input "Somewhat agree" at bounding box center [148, 166] width 33 height 33
radio input "true"
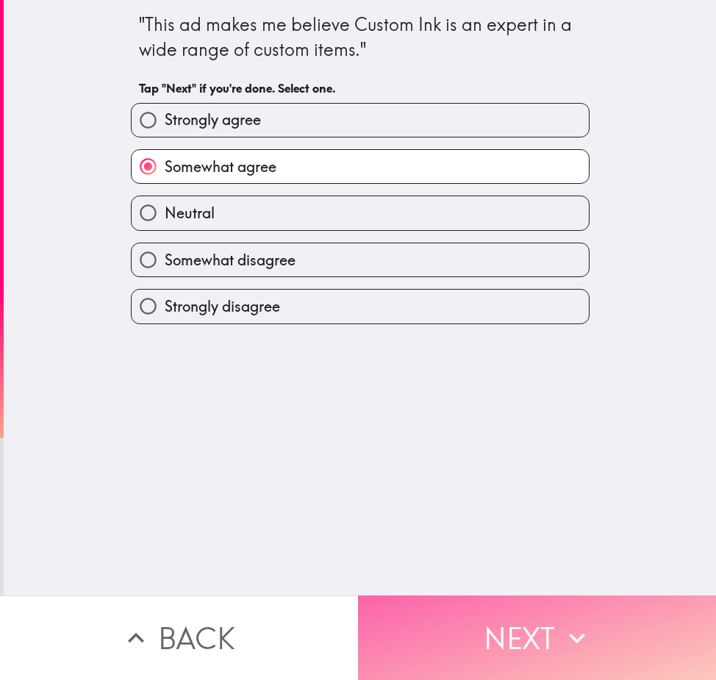
click at [499, 601] on button "Next" at bounding box center [537, 638] width 358 height 85
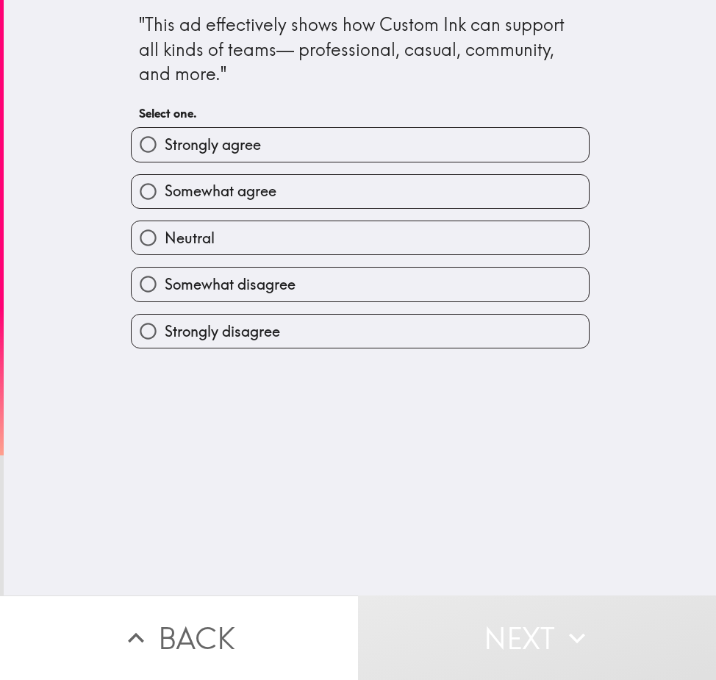
click at [290, 135] on label "Strongly agree" at bounding box center [360, 144] width 457 height 33
click at [165, 135] on input "Strongly agree" at bounding box center [148, 144] width 33 height 33
radio input "true"
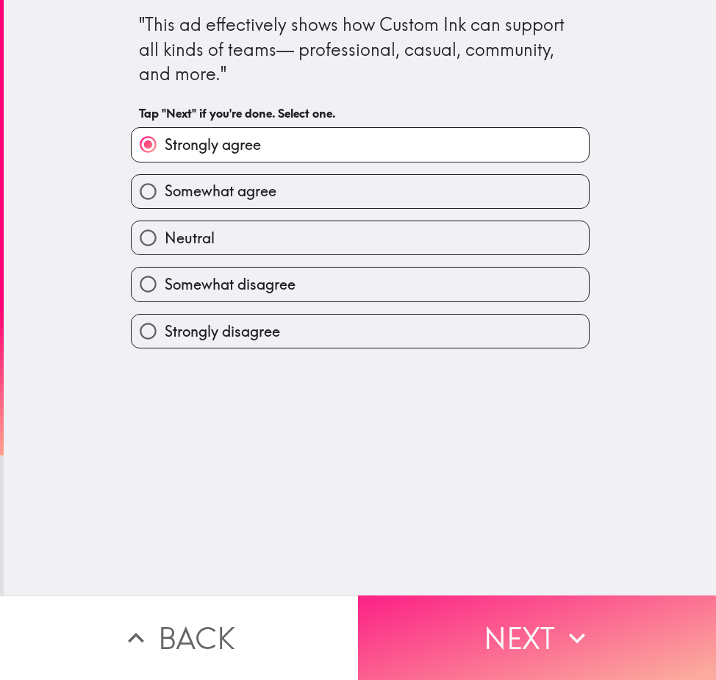
click at [485, 621] on button "Next" at bounding box center [537, 638] width 358 height 85
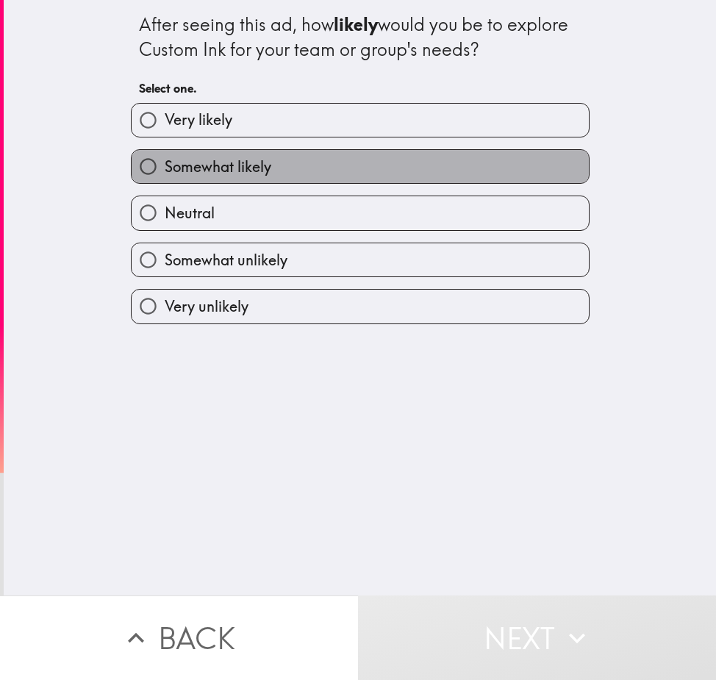
click at [262, 168] on label "Somewhat likely" at bounding box center [360, 166] width 457 height 33
click at [165, 168] on input "Somewhat likely" at bounding box center [148, 166] width 33 height 33
radio input "true"
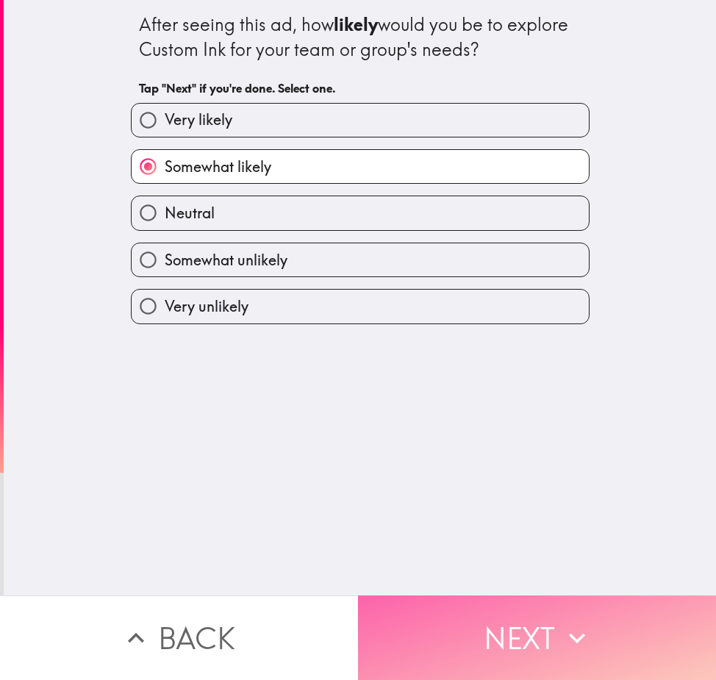
click at [459, 613] on button "Next" at bounding box center [537, 638] width 358 height 85
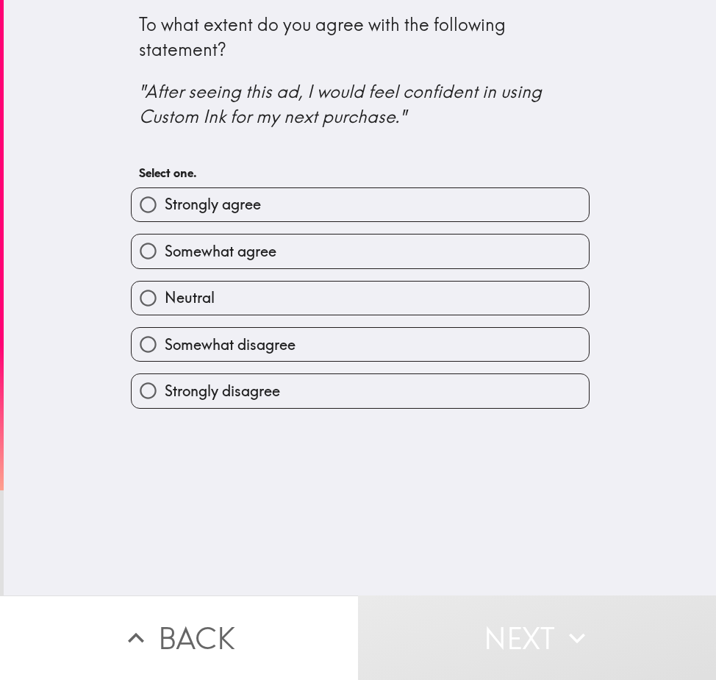
click at [259, 385] on span "Strongly disagree" at bounding box center [222, 391] width 115 height 21
click at [165, 385] on input "Strongly disagree" at bounding box center [148, 390] width 33 height 33
radio input "true"
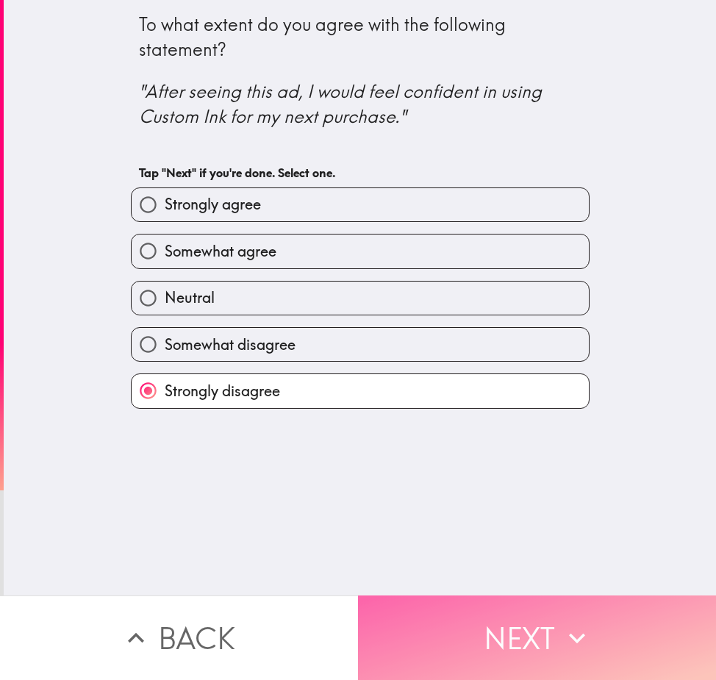
click at [521, 626] on button "Next" at bounding box center [537, 638] width 358 height 85
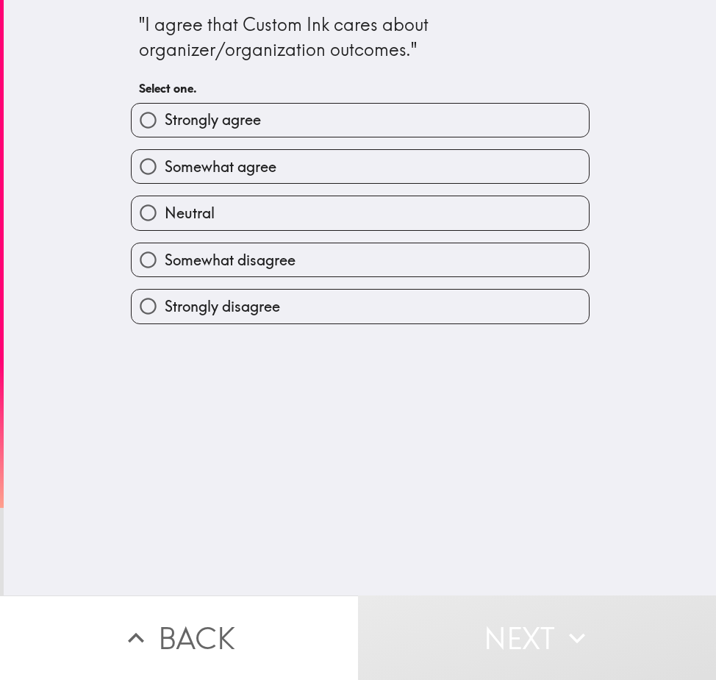
click at [339, 170] on label "Somewhat agree" at bounding box center [360, 166] width 457 height 33
click at [165, 170] on input "Somewhat agree" at bounding box center [148, 166] width 33 height 33
radio input "true"
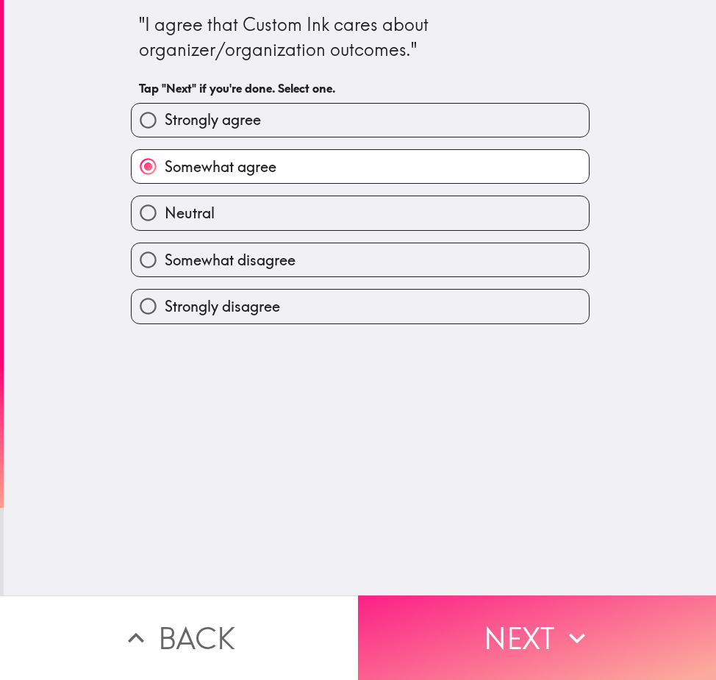
click at [477, 615] on button "Next" at bounding box center [537, 638] width 358 height 85
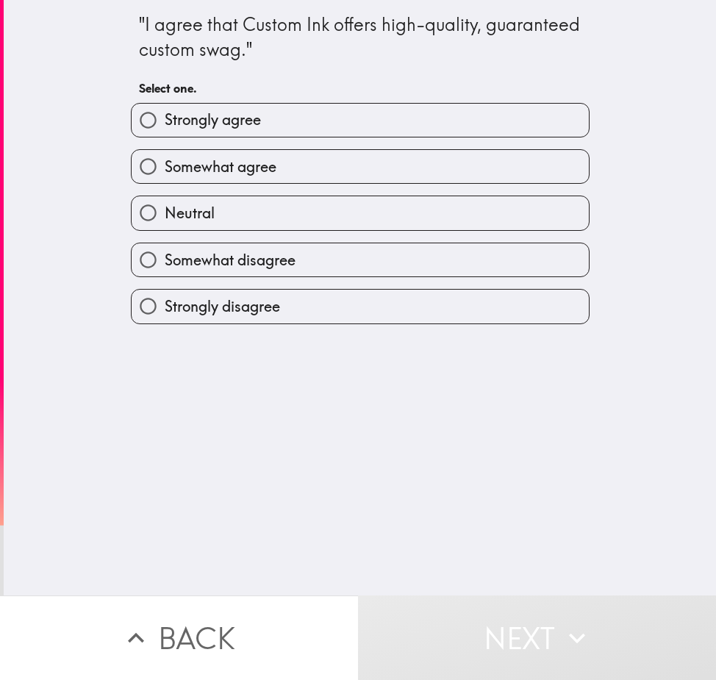
click at [254, 157] on span "Somewhat agree" at bounding box center [221, 167] width 112 height 21
click at [165, 157] on input "Somewhat agree" at bounding box center [148, 166] width 33 height 33
radio input "true"
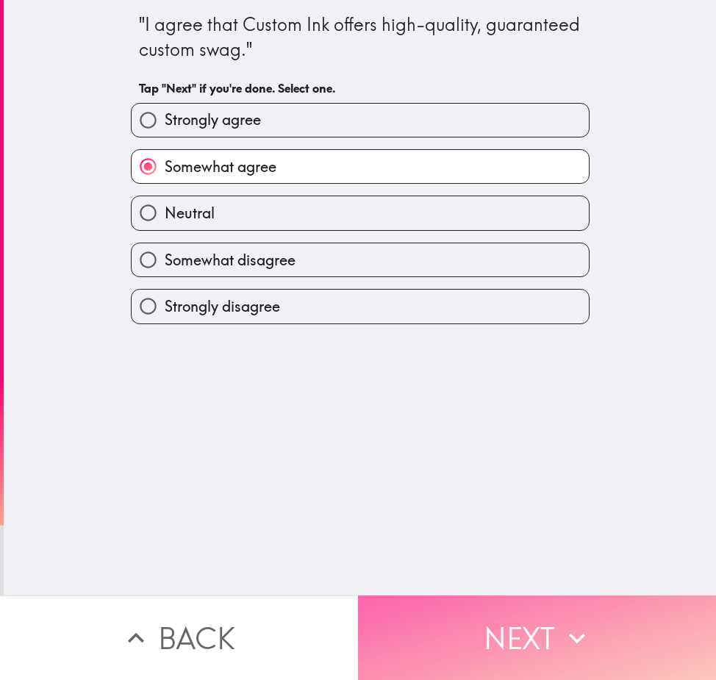
click at [465, 627] on button "Next" at bounding box center [537, 638] width 358 height 85
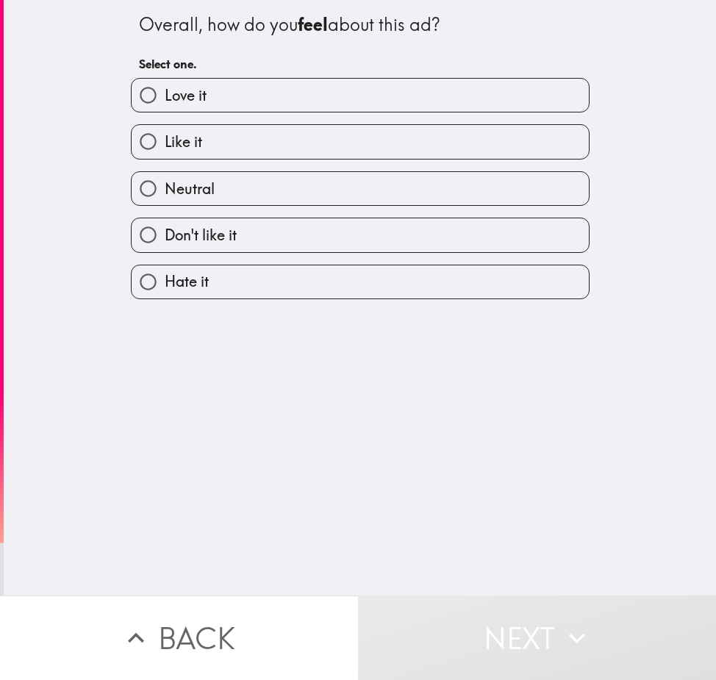
click at [287, 146] on label "Like it" at bounding box center [360, 141] width 457 height 33
click at [165, 146] on input "Like it" at bounding box center [148, 141] width 33 height 33
radio input "true"
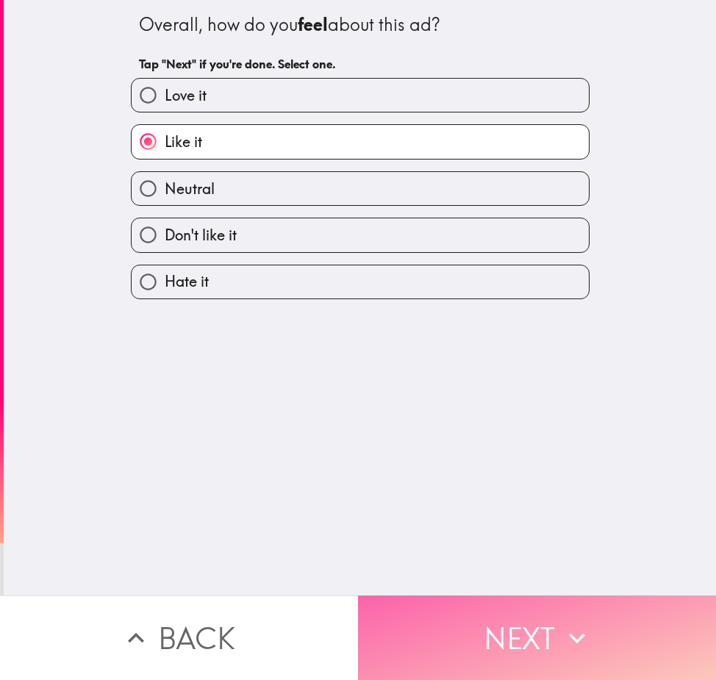
click at [527, 650] on button "Next" at bounding box center [537, 638] width 358 height 85
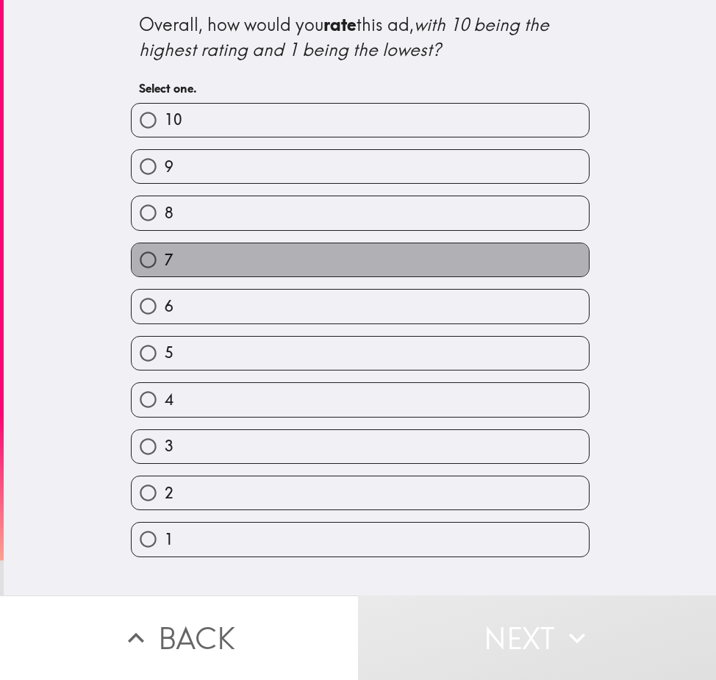
click at [258, 260] on label "7" at bounding box center [360, 259] width 457 height 33
click at [165, 260] on input "7" at bounding box center [148, 259] width 33 height 33
radio input "true"
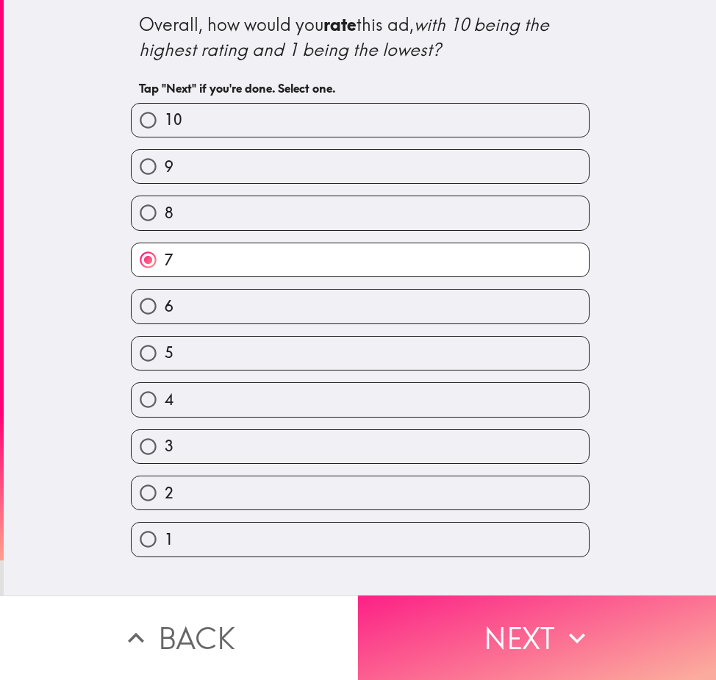
click at [518, 629] on button "Next" at bounding box center [537, 638] width 358 height 85
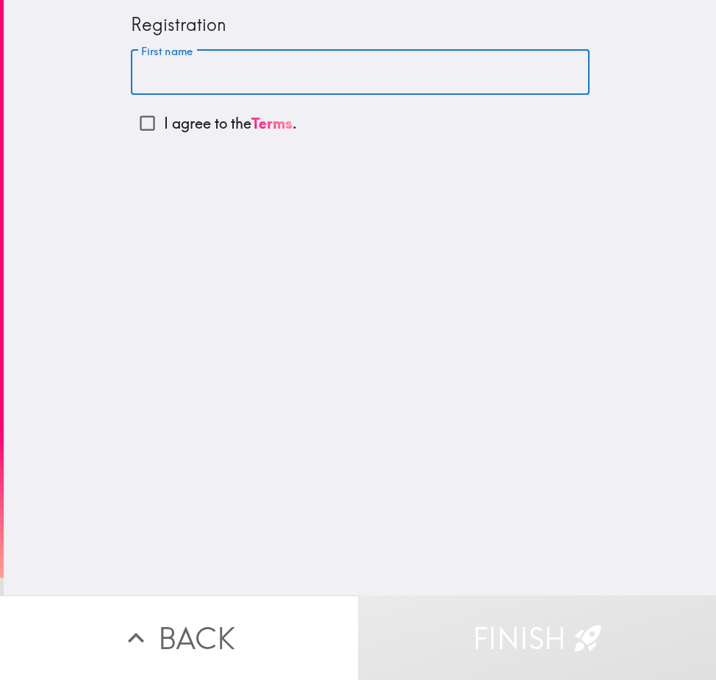
click at [224, 77] on input "First name" at bounding box center [360, 73] width 459 height 46
type input "[PERSON_NAME]"
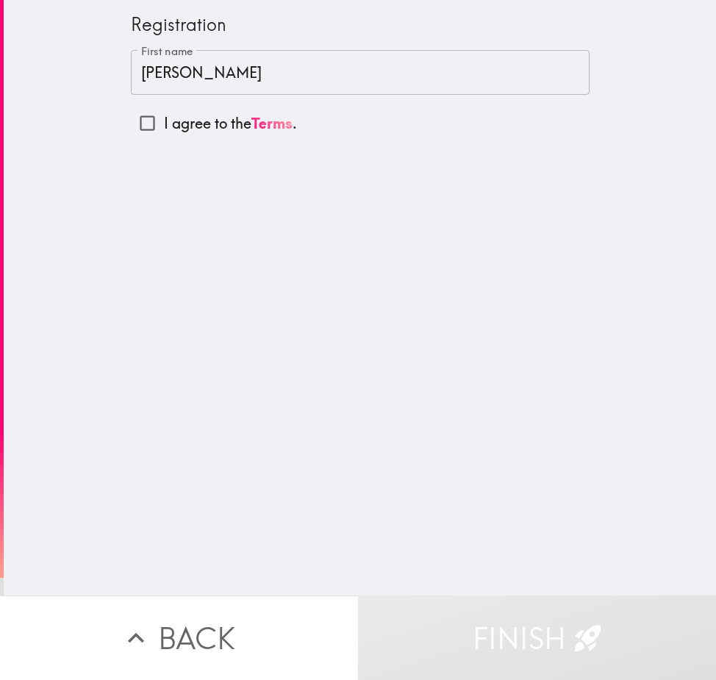
click at [201, 124] on p "I agree to the Terms ." at bounding box center [230, 123] width 133 height 21
click at [164, 124] on input "I agree to the Terms ." at bounding box center [147, 123] width 33 height 33
checkbox input "true"
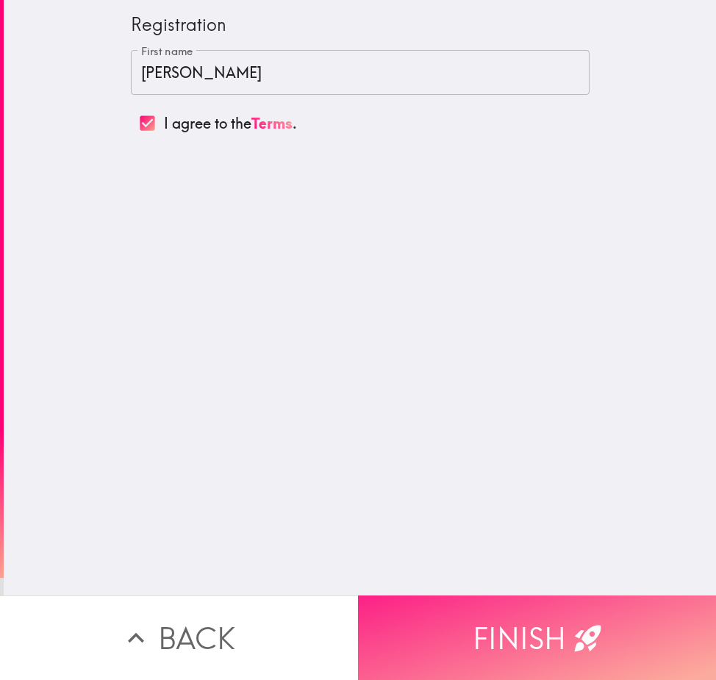
click at [511, 610] on button "Finish" at bounding box center [537, 638] width 358 height 85
